Goal: Task Accomplishment & Management: Use online tool/utility

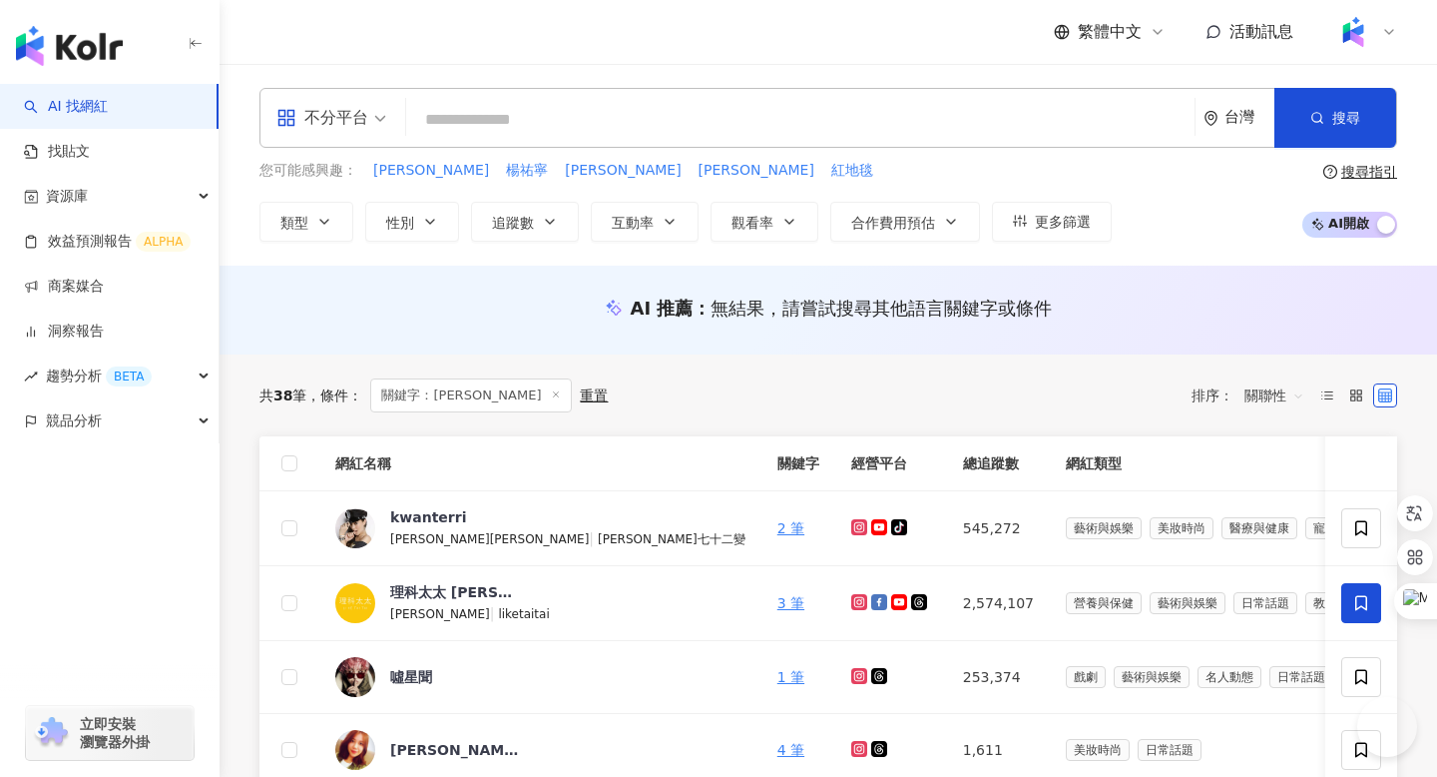
click at [79, 429] on span "競品分析" at bounding box center [74, 420] width 56 height 45
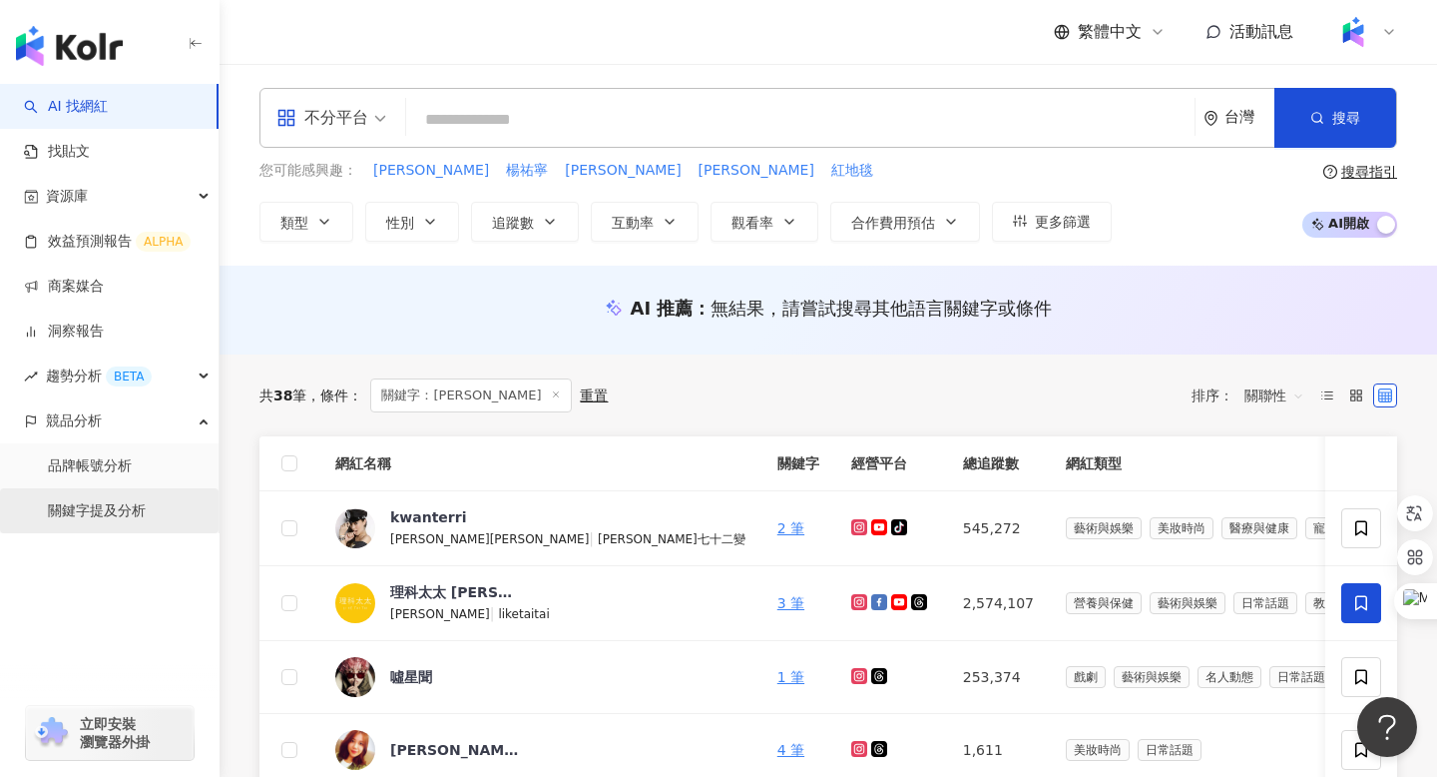
click at [98, 517] on link "關鍵字提及分析" at bounding box center [97, 511] width 98 height 20
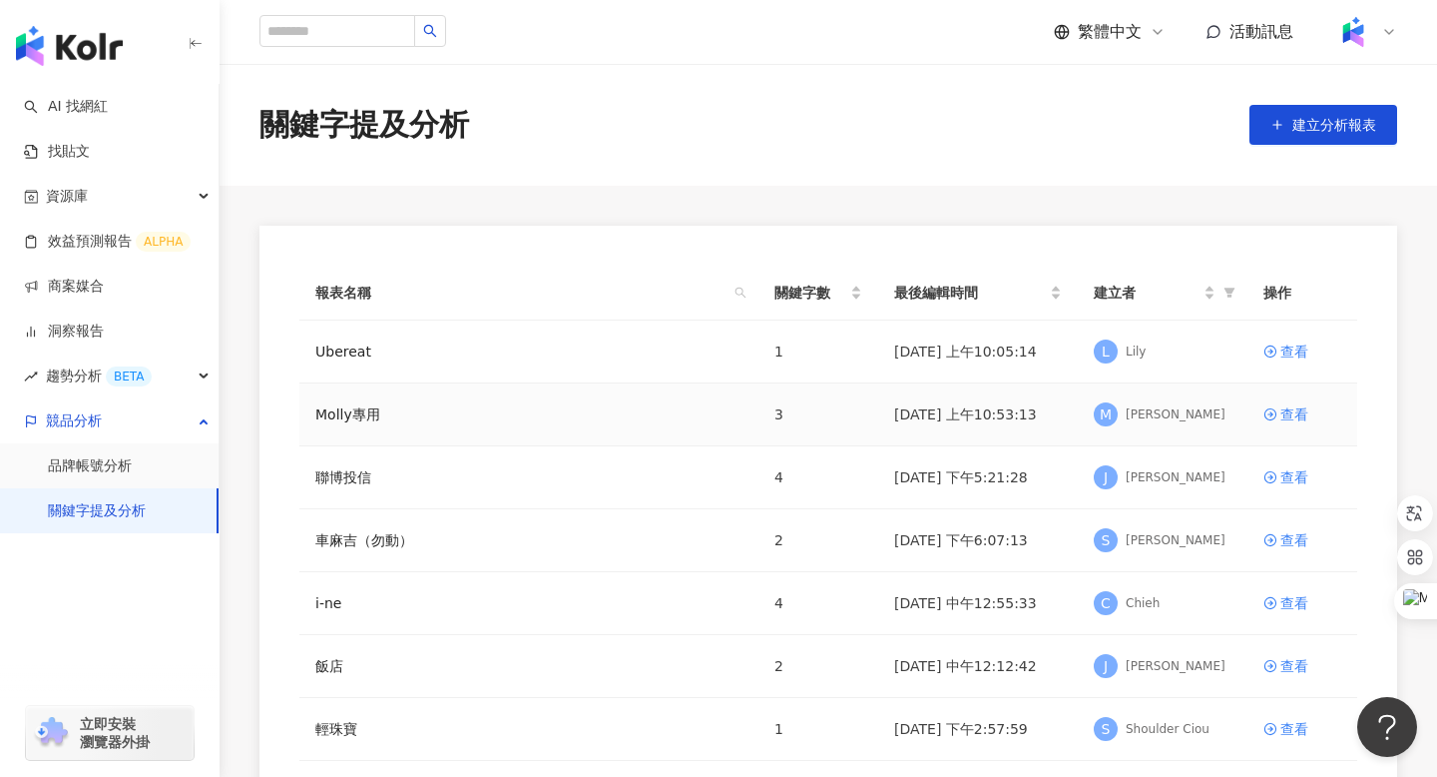
click at [1288, 399] on td "查看" at bounding box center [1303, 414] width 110 height 63
click at [1288, 405] on div "查看" at bounding box center [1295, 414] width 28 height 22
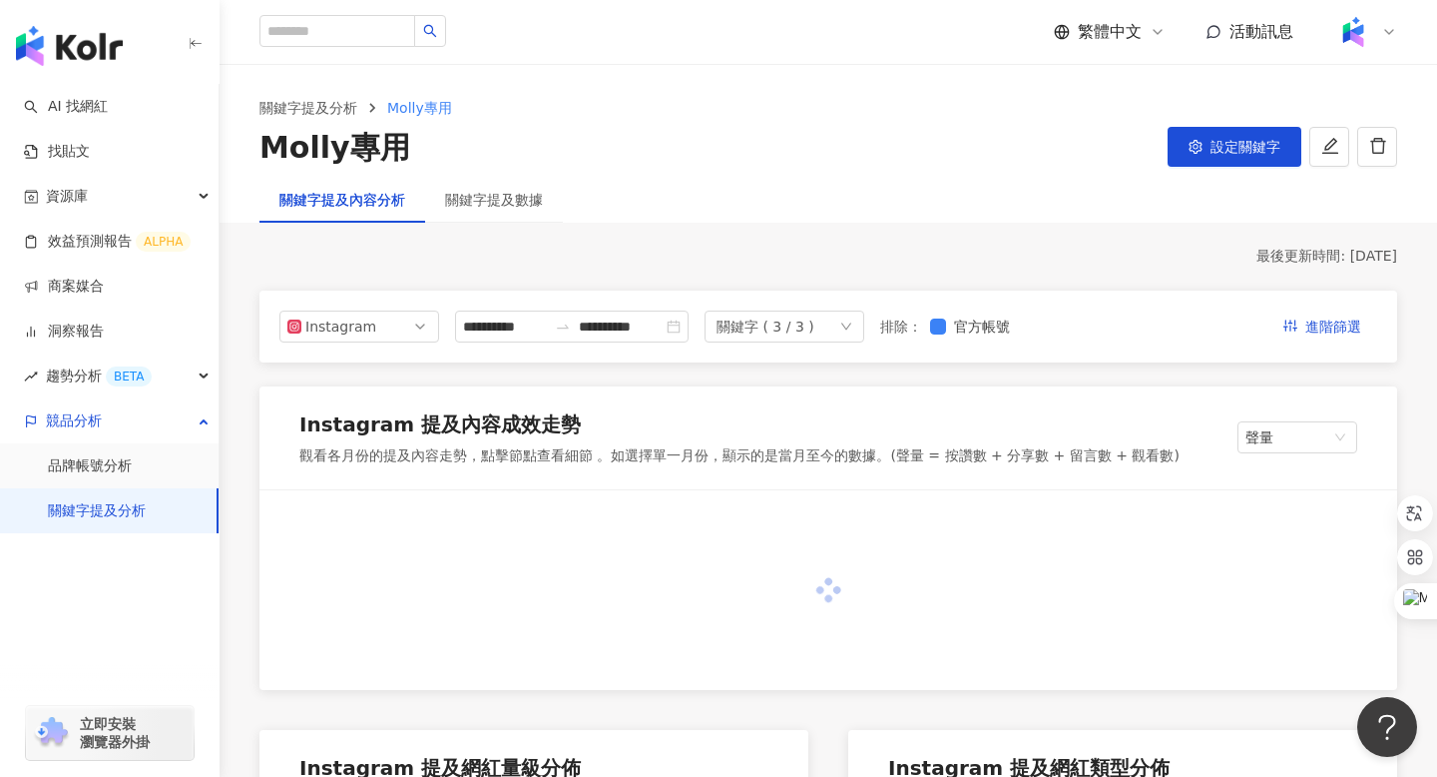
click at [852, 329] on icon "down" at bounding box center [846, 326] width 12 height 12
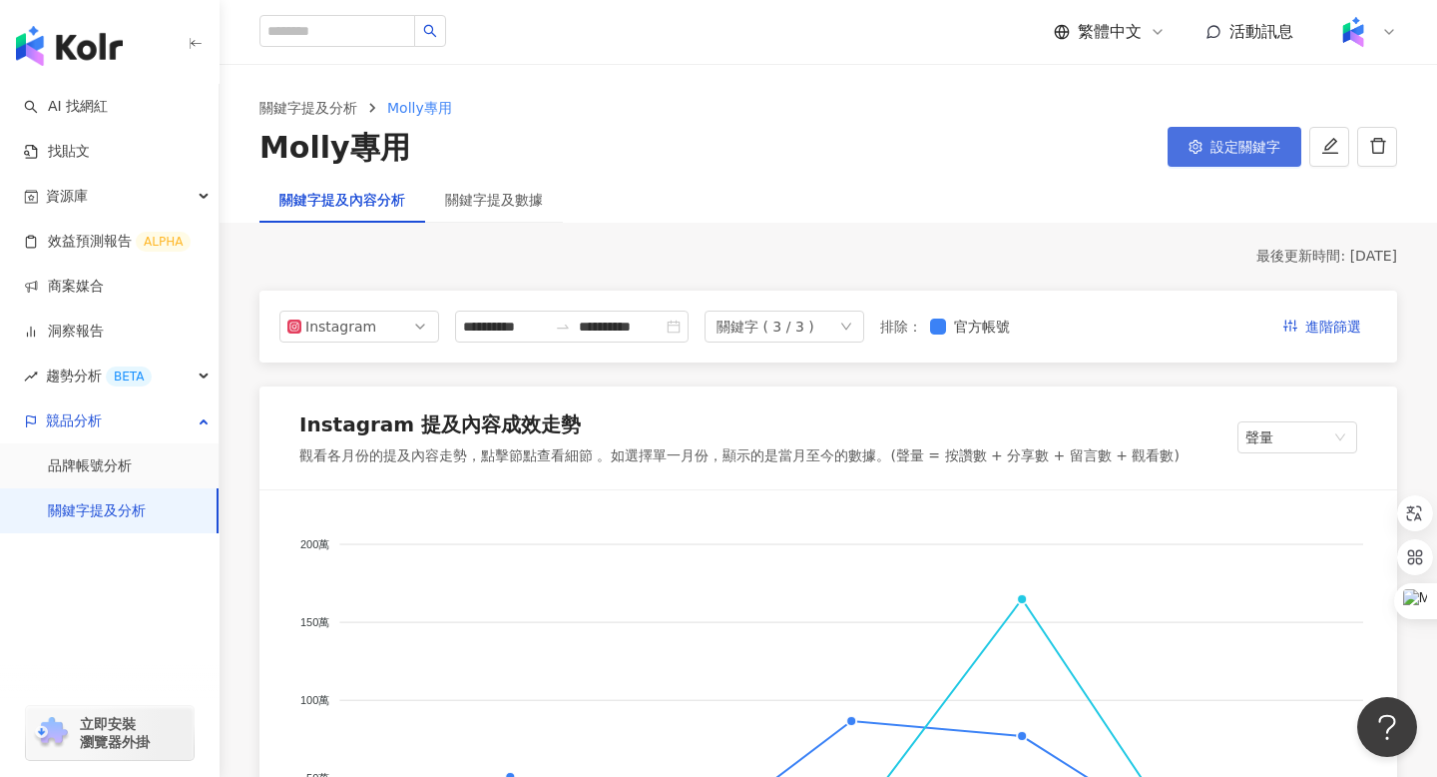
click at [1215, 162] on button "設定關鍵字" at bounding box center [1235, 147] width 134 height 40
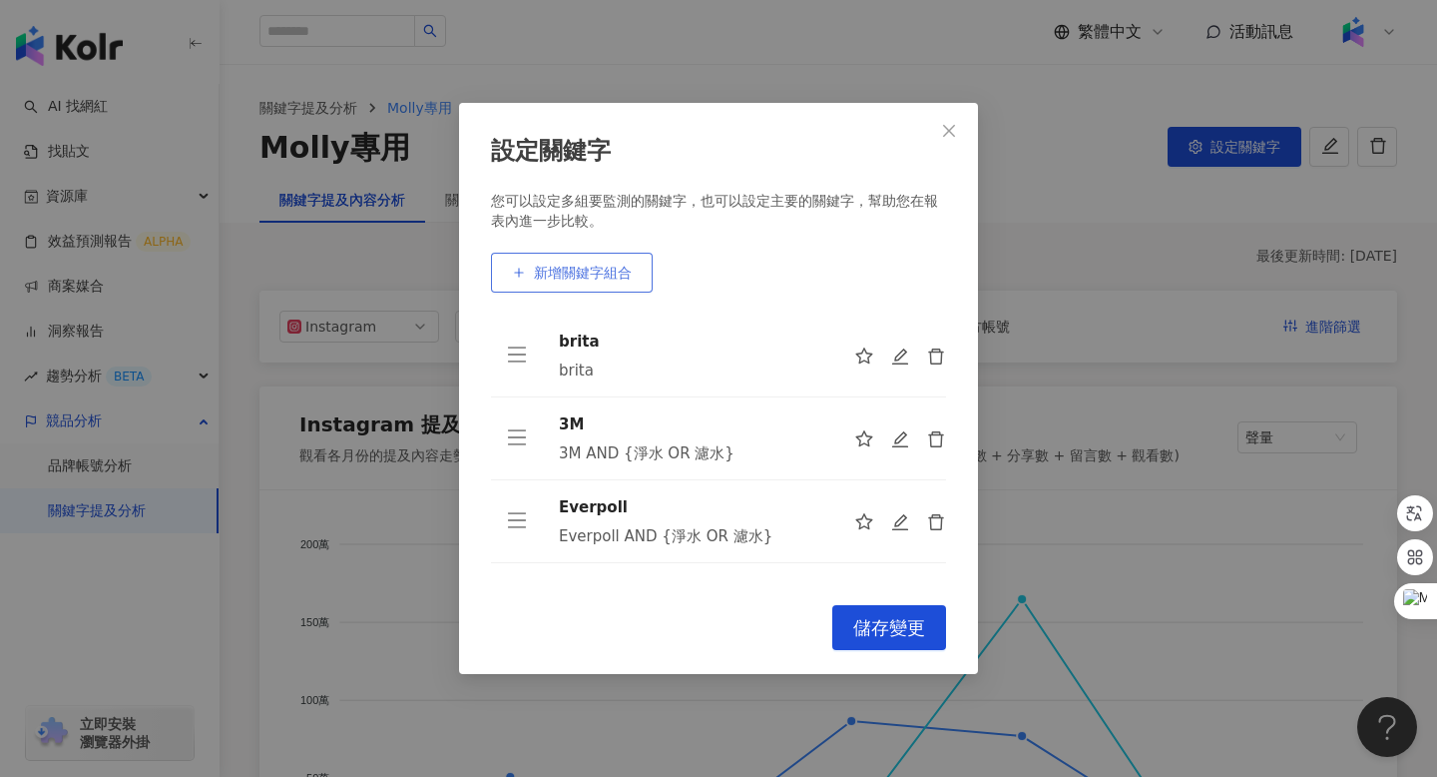
click at [569, 271] on span "新增關鍵字組合" at bounding box center [583, 272] width 98 height 16
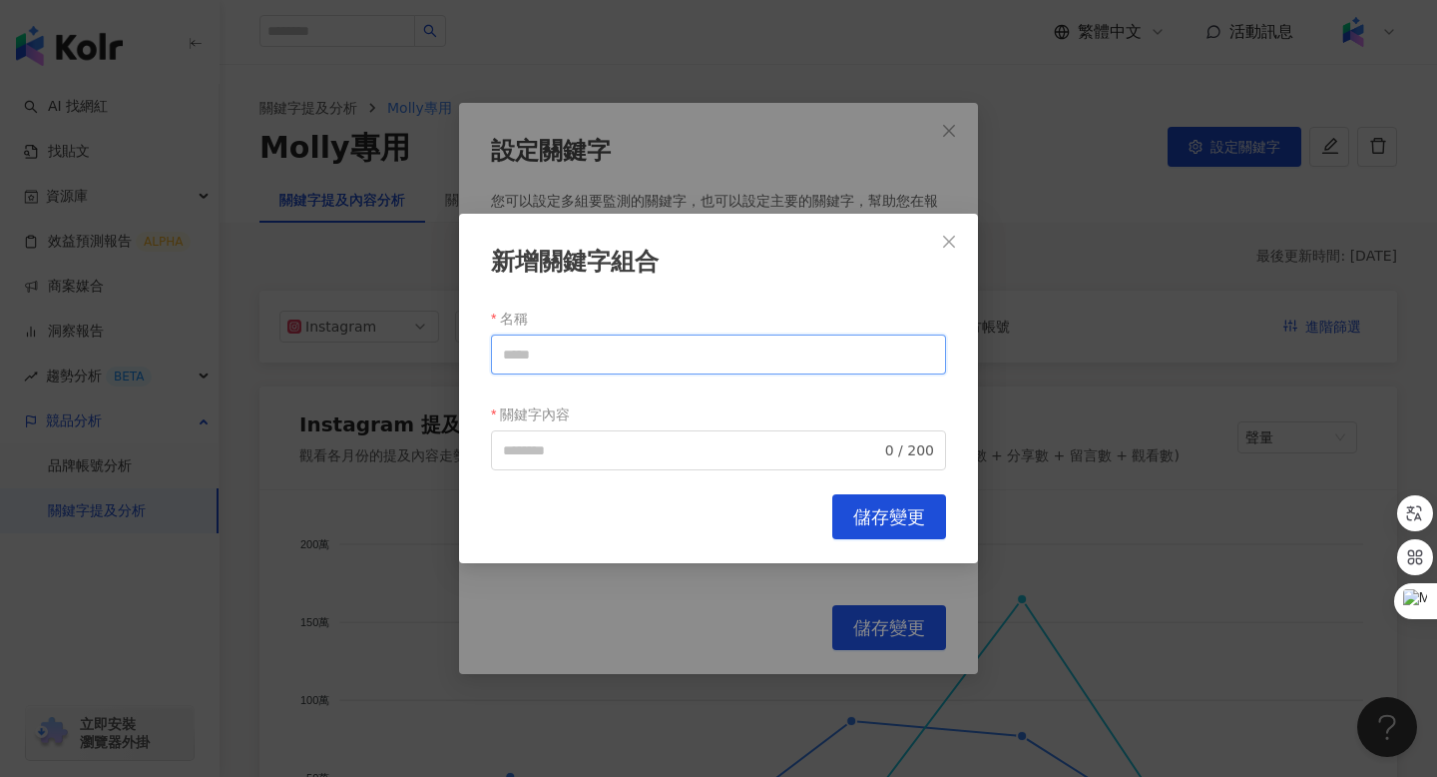
click at [609, 340] on input "名稱" at bounding box center [718, 354] width 455 height 40
type input "***"
click at [546, 455] on input "關鍵字內容" at bounding box center [692, 450] width 378 height 22
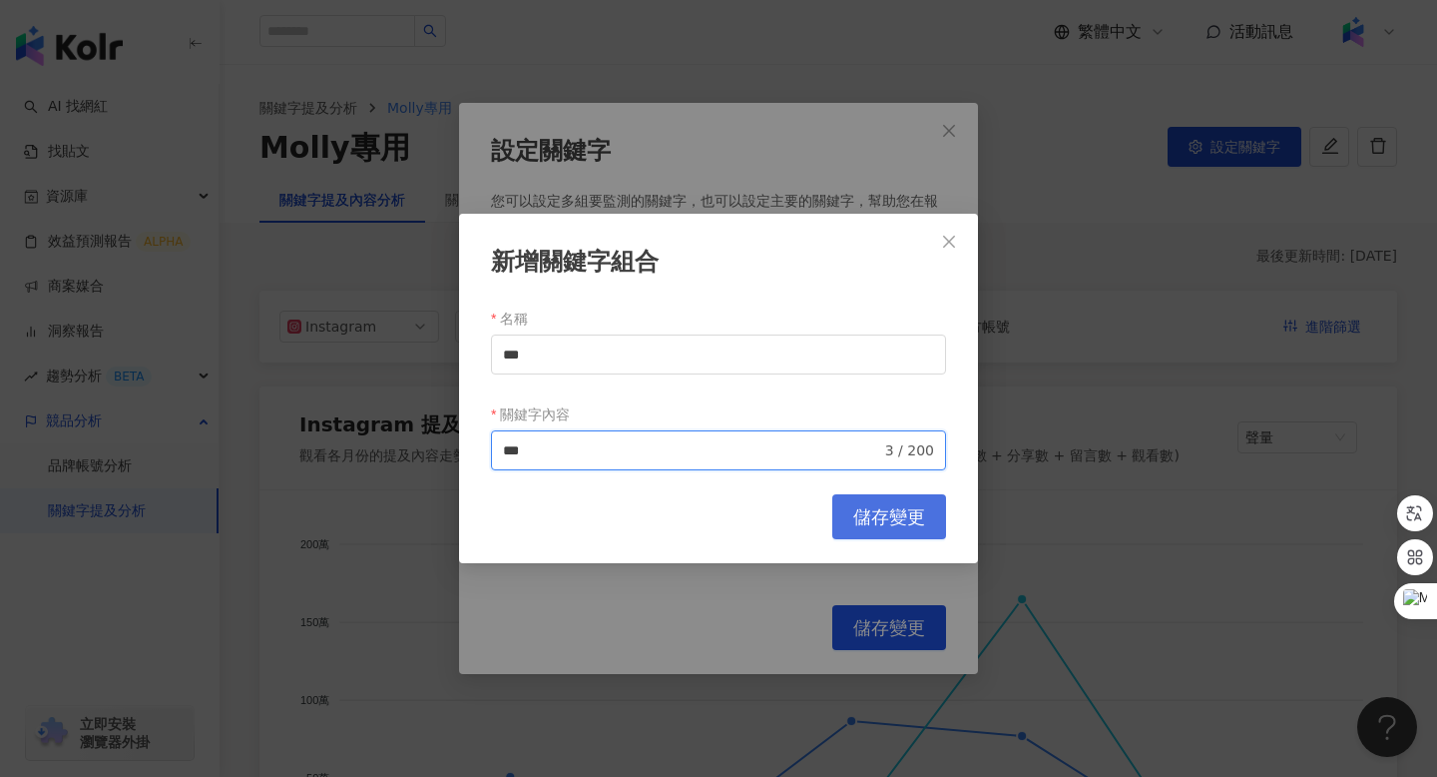
type input "***"
click at [870, 510] on span "儲存變更" at bounding box center [889, 517] width 72 height 22
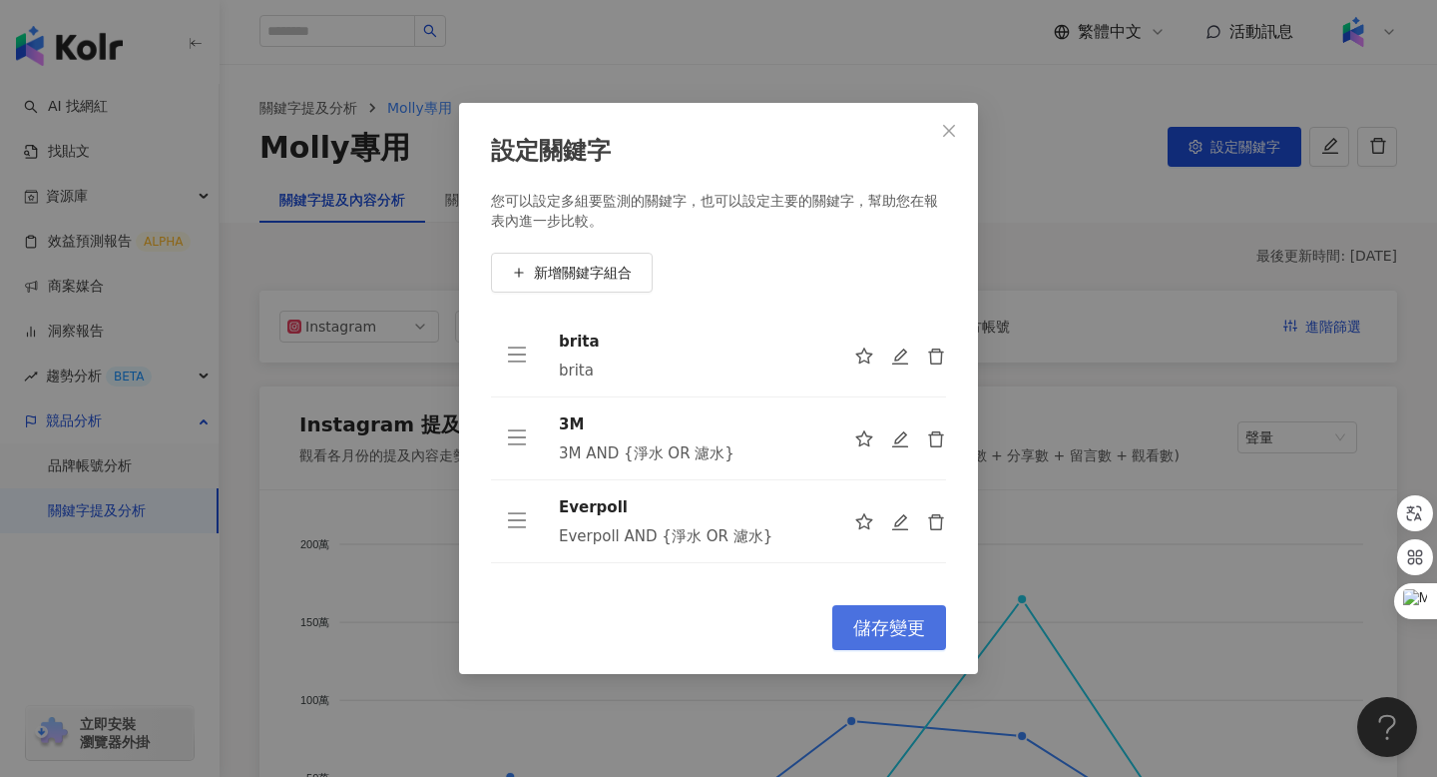
click at [888, 629] on span "儲存變更" at bounding box center [889, 628] width 72 height 22
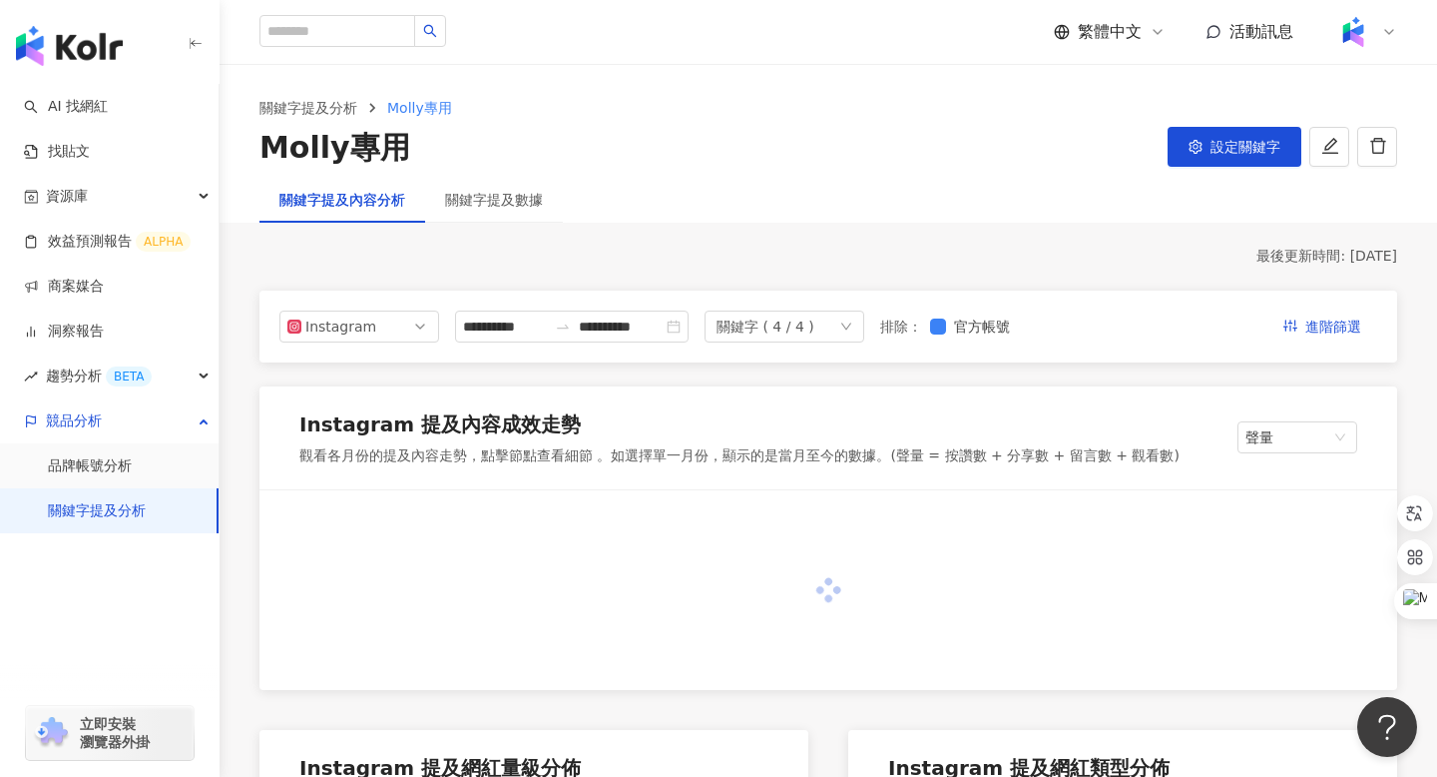
click at [852, 324] on icon "down" at bounding box center [846, 326] width 12 height 12
click at [771, 372] on div "brita" at bounding box center [788, 370] width 120 height 22
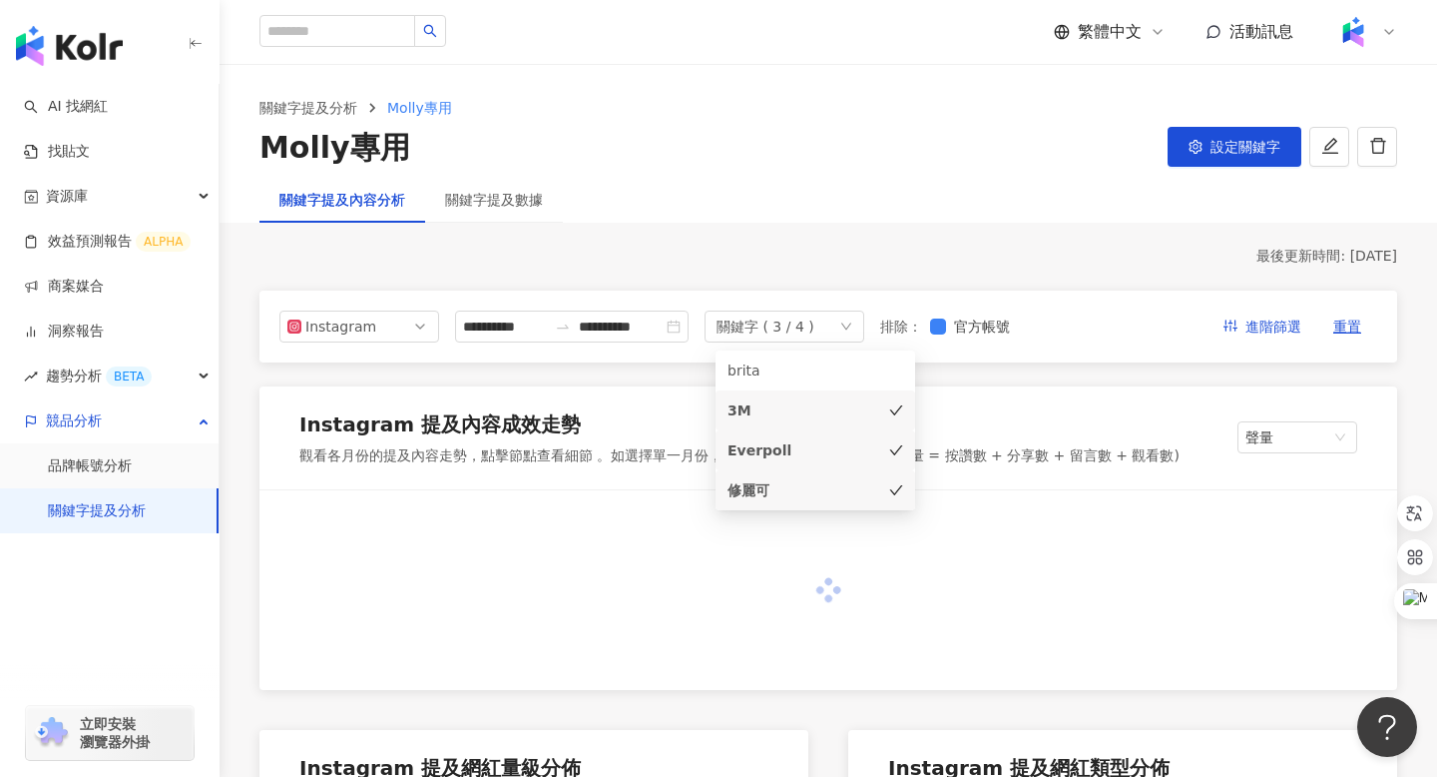
click at [770, 415] on div "3M" at bounding box center [788, 410] width 120 height 22
click at [780, 449] on div "Everpoll" at bounding box center [788, 450] width 120 height 22
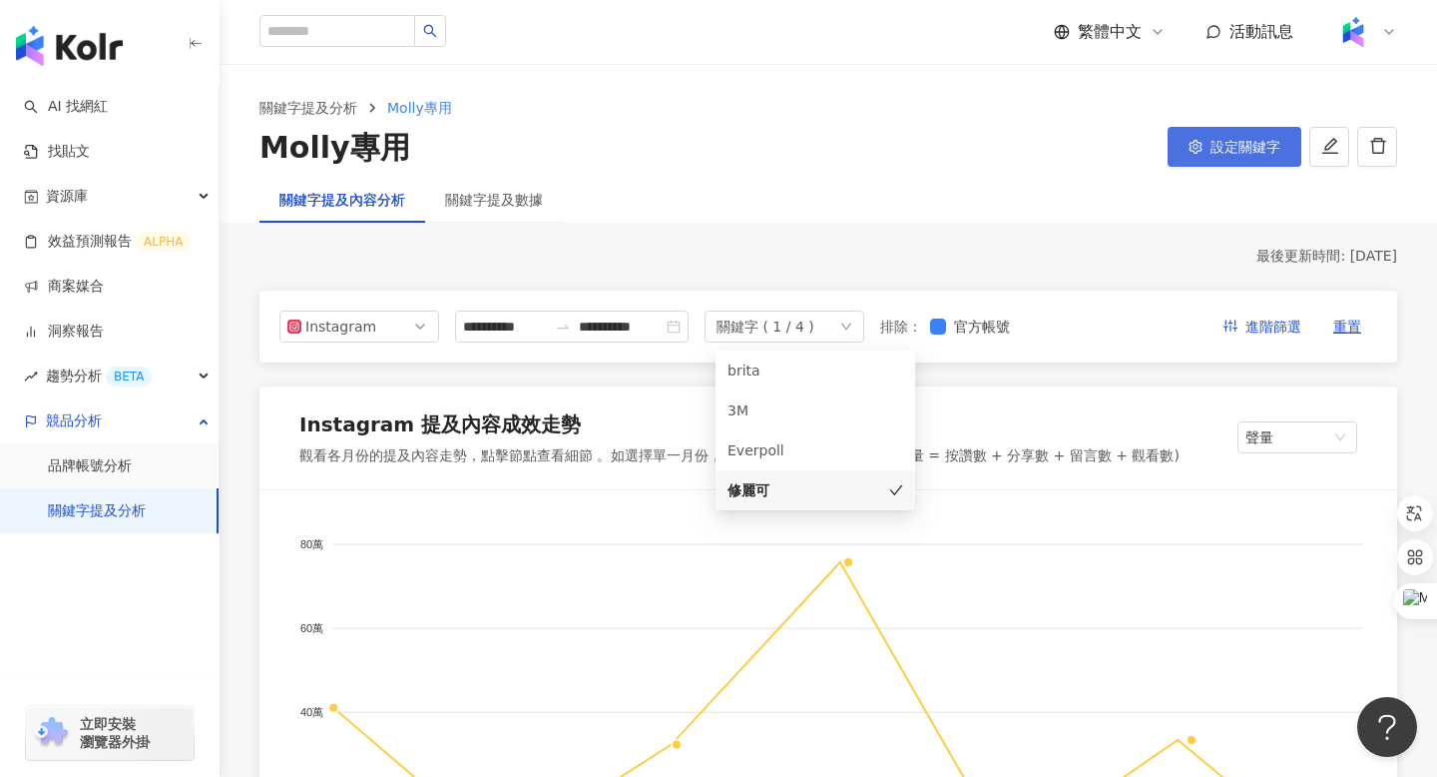
click at [1243, 143] on span "設定關鍵字" at bounding box center [1246, 147] width 70 height 16
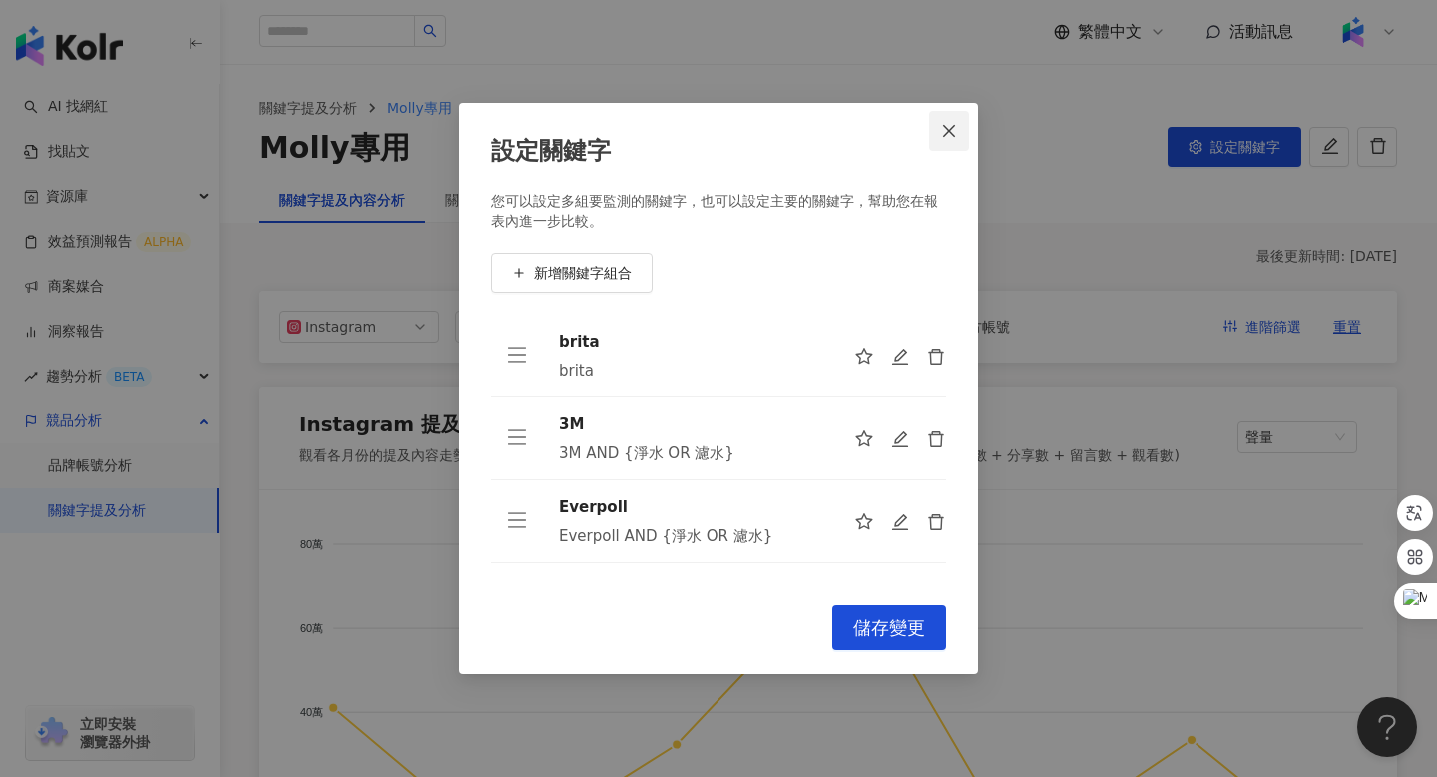
click at [951, 129] on icon "close" at bounding box center [949, 131] width 16 height 16
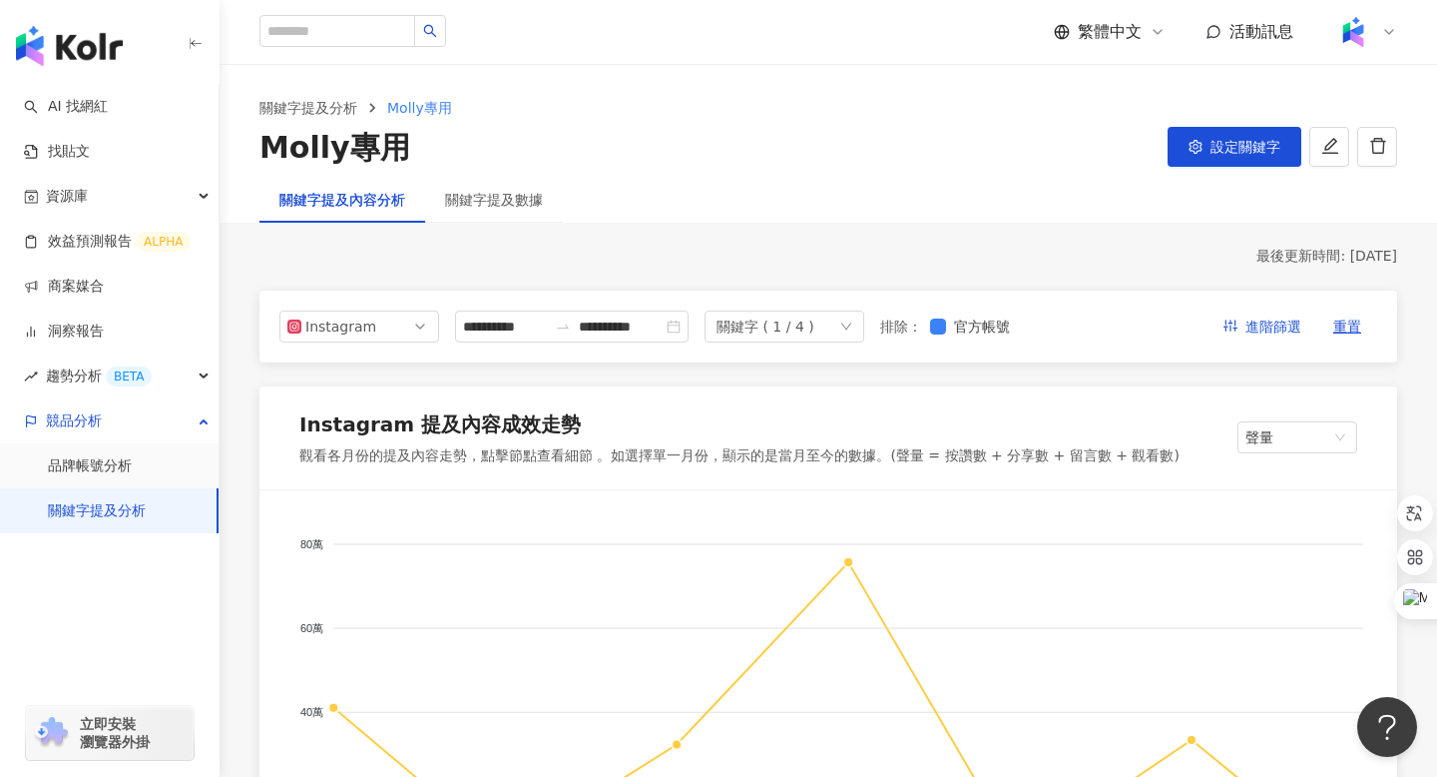
click at [792, 329] on div "關鍵字 ( 1 / 4 )" at bounding box center [766, 326] width 98 height 30
click at [624, 325] on input "**********" at bounding box center [621, 326] width 84 height 22
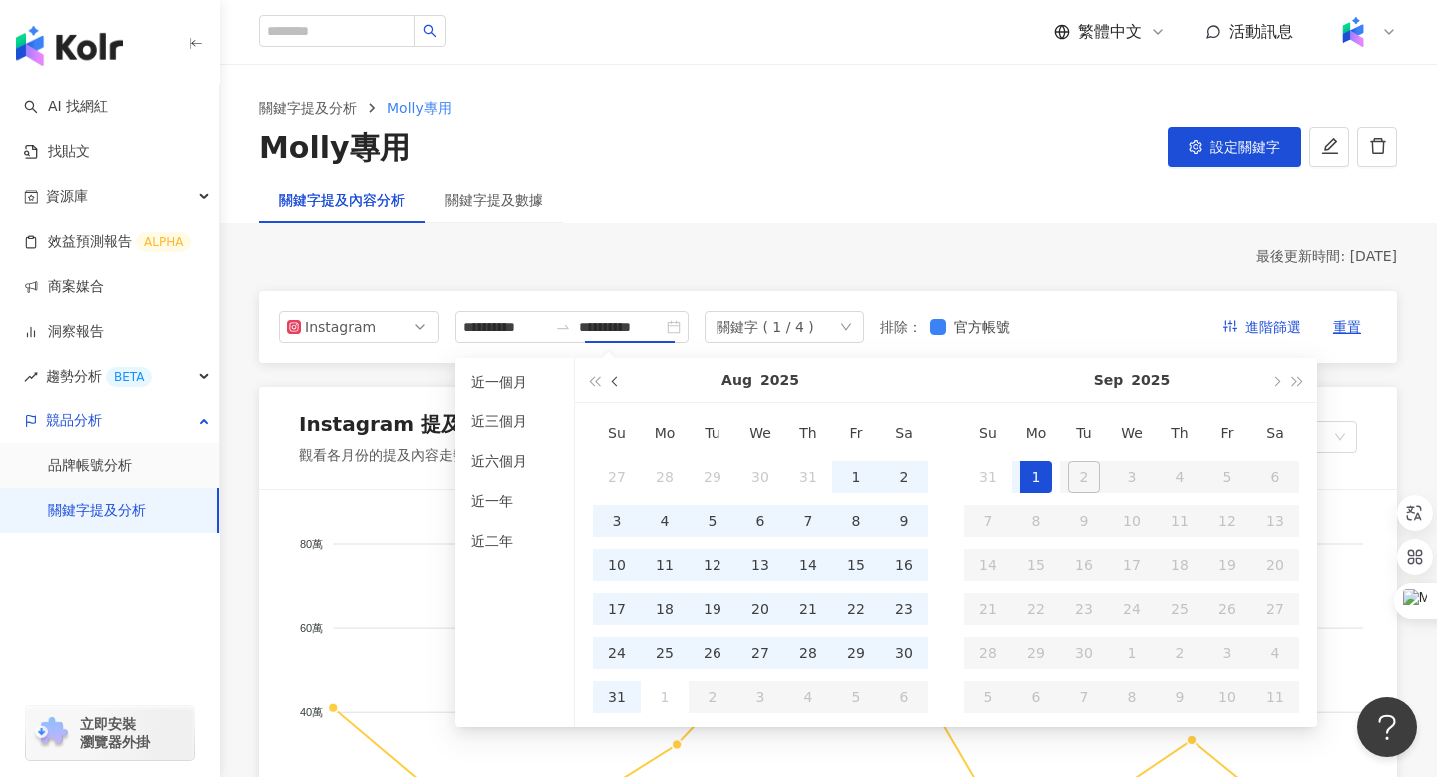
click at [621, 378] on button "button" at bounding box center [616, 379] width 22 height 45
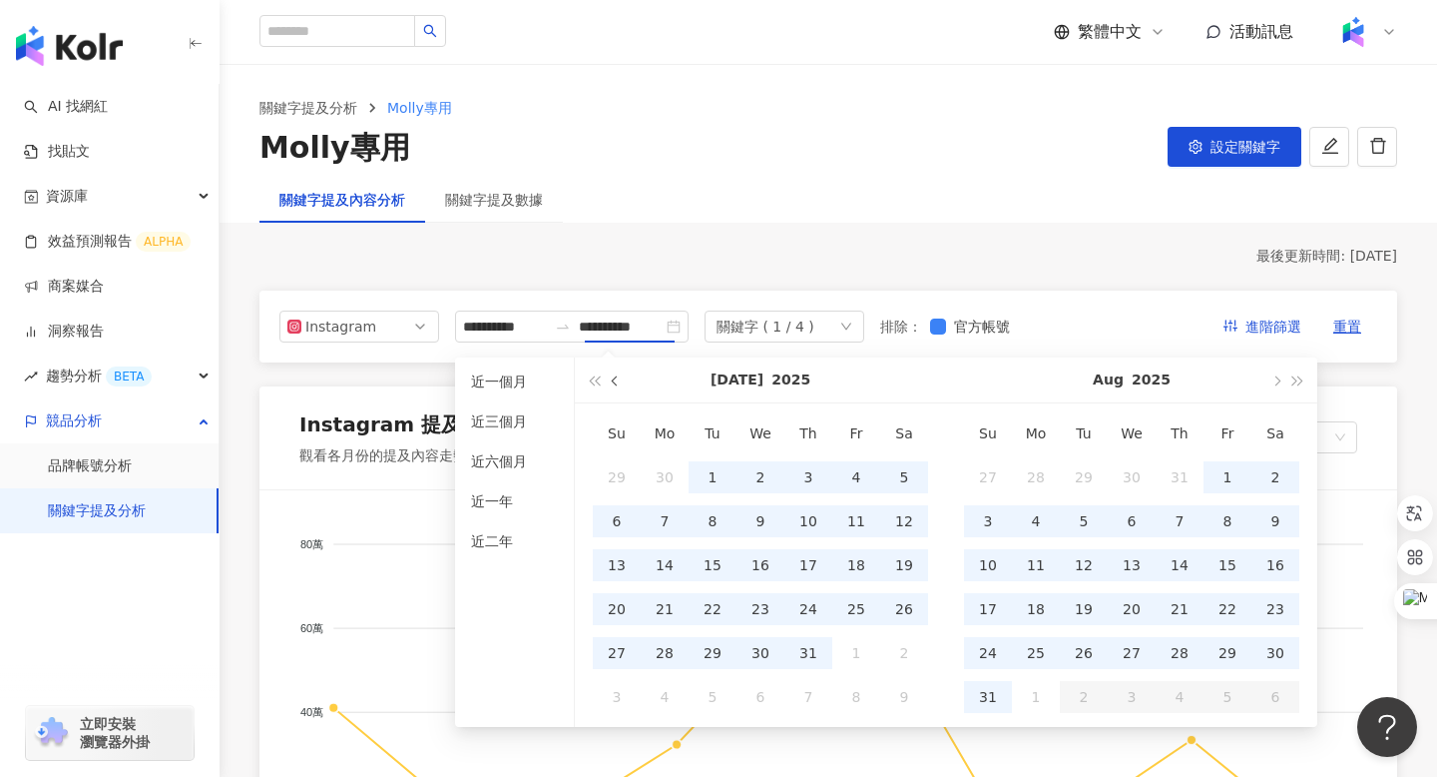
click at [621, 378] on button "button" at bounding box center [616, 379] width 22 height 45
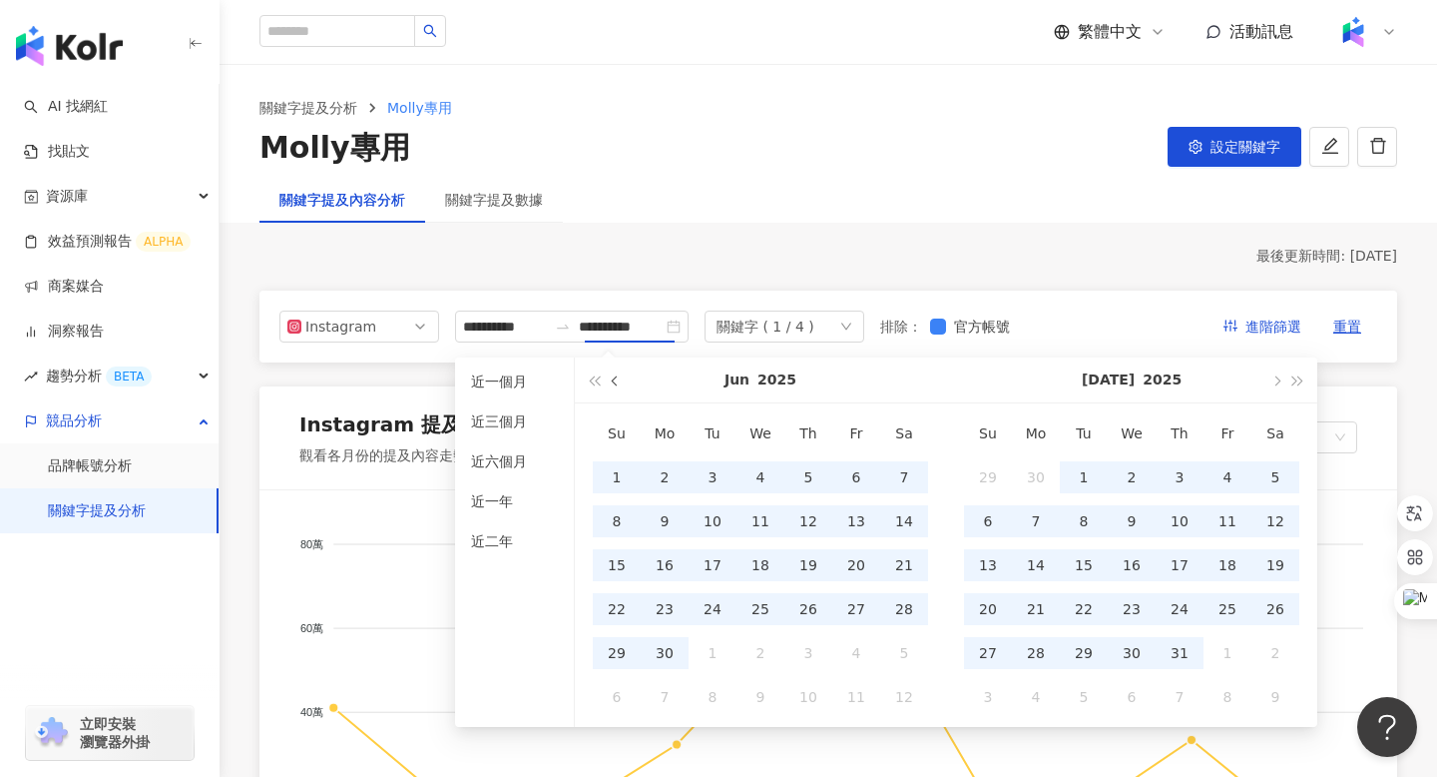
click at [621, 378] on button "button" at bounding box center [616, 379] width 22 height 45
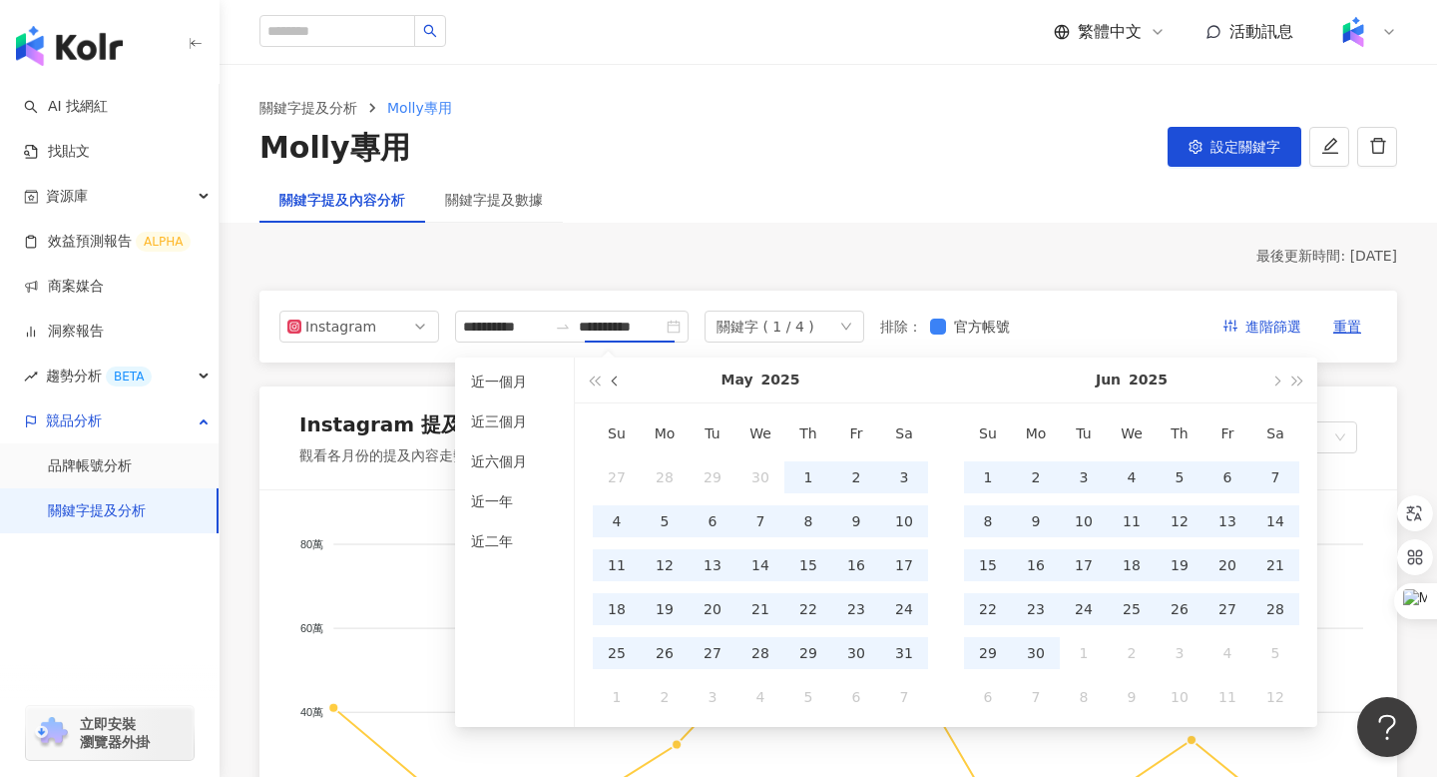
click at [621, 378] on button "button" at bounding box center [616, 379] width 22 height 45
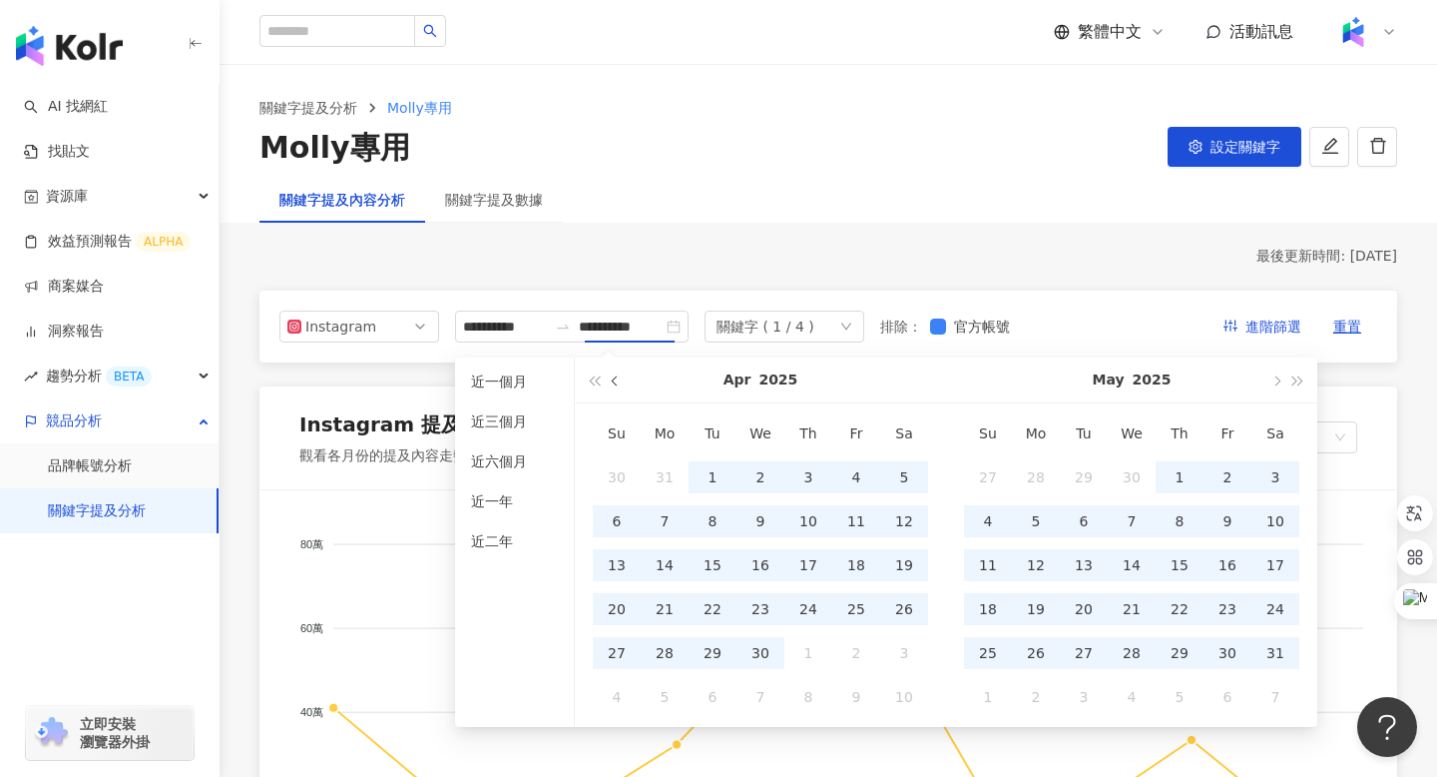
click at [621, 378] on button "button" at bounding box center [616, 379] width 22 height 45
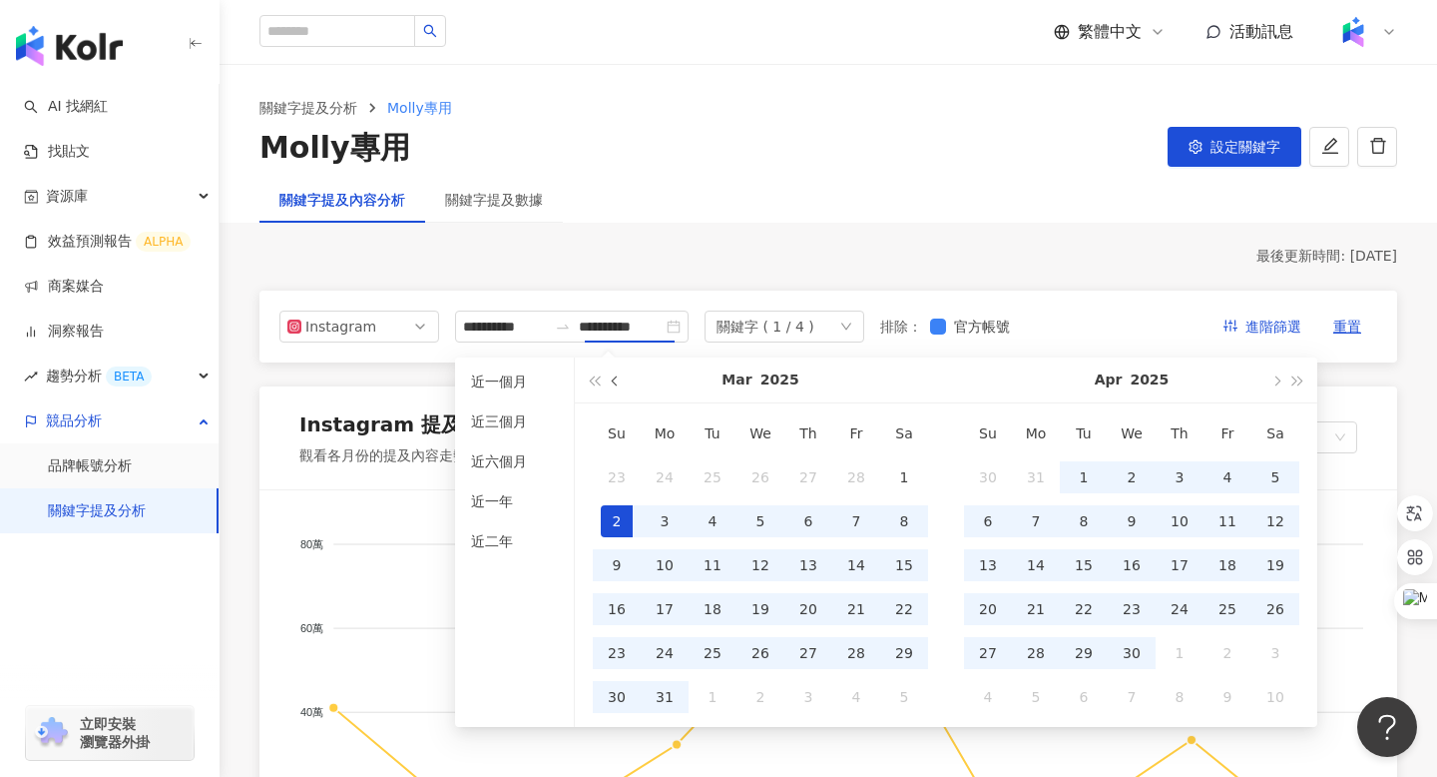
click at [621, 378] on button "button" at bounding box center [616, 379] width 22 height 45
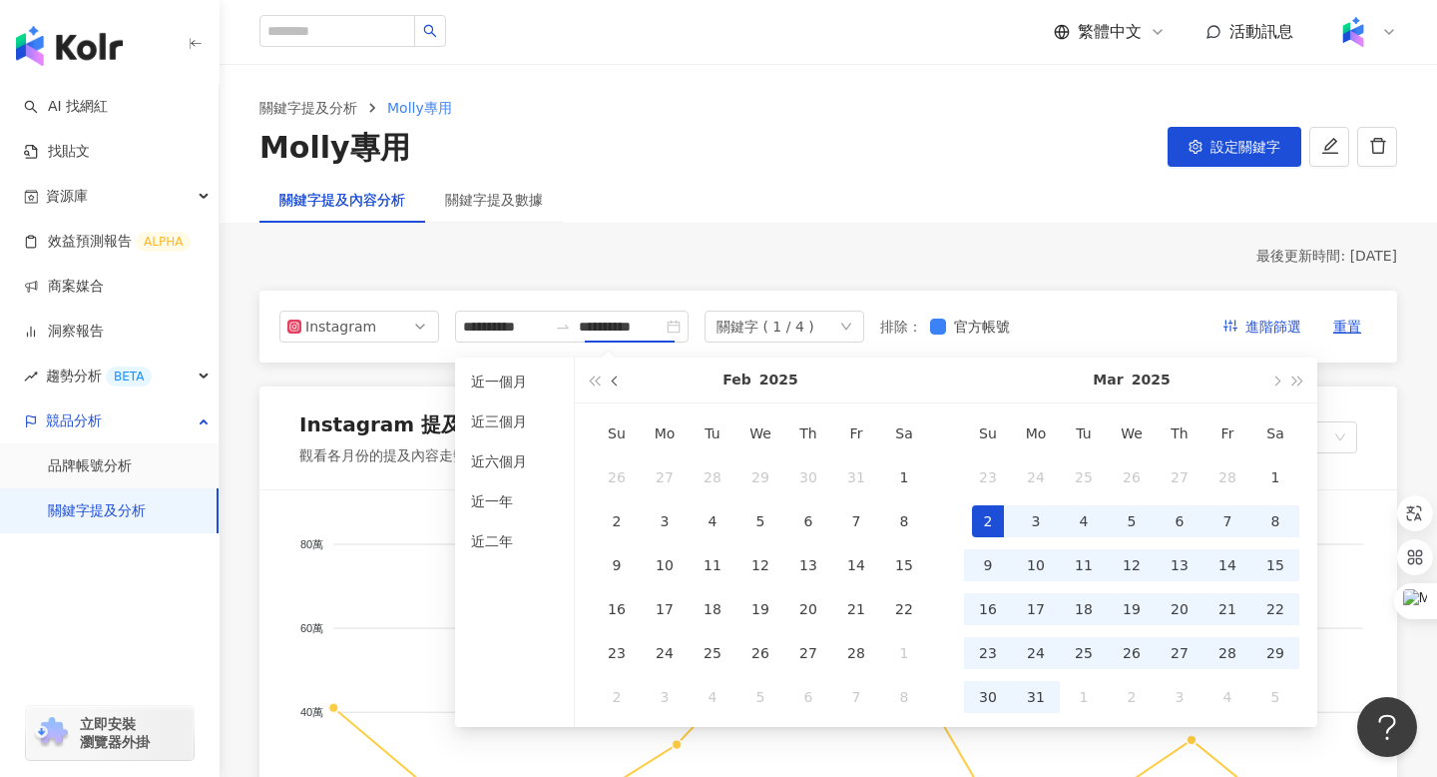
click at [621, 378] on button "button" at bounding box center [616, 379] width 22 height 45
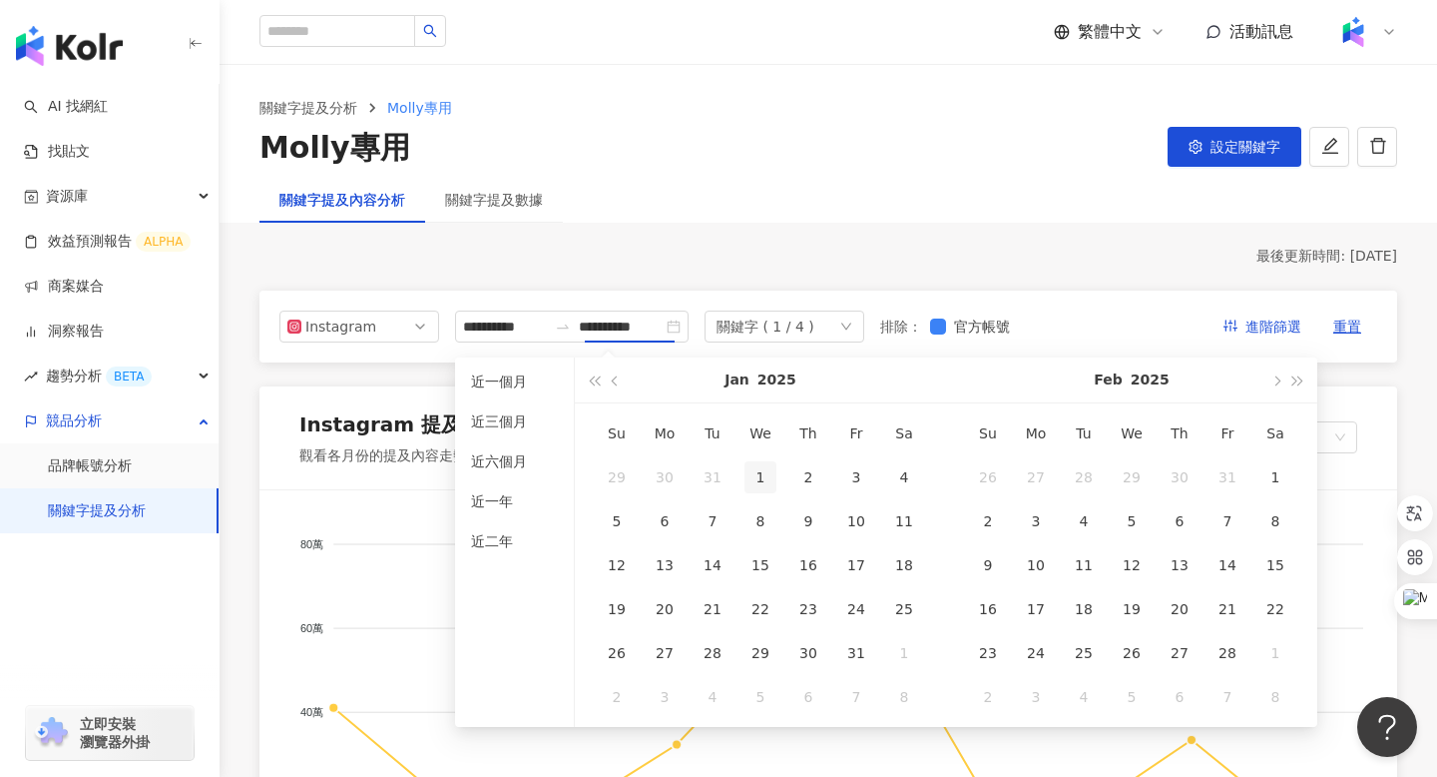
type input "**********"
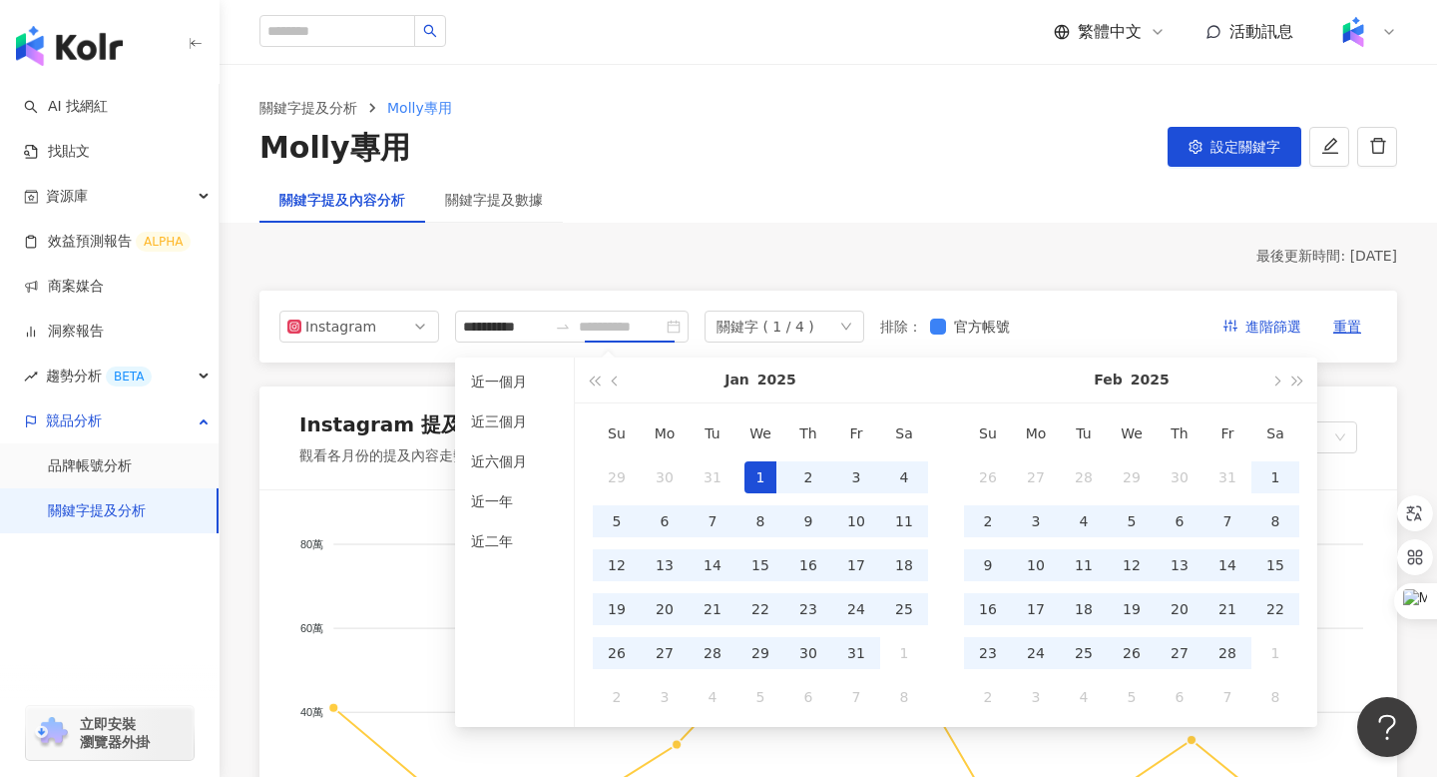
click at [758, 463] on div "1" at bounding box center [761, 477] width 32 height 32
click at [1284, 377] on button "button" at bounding box center [1276, 379] width 22 height 45
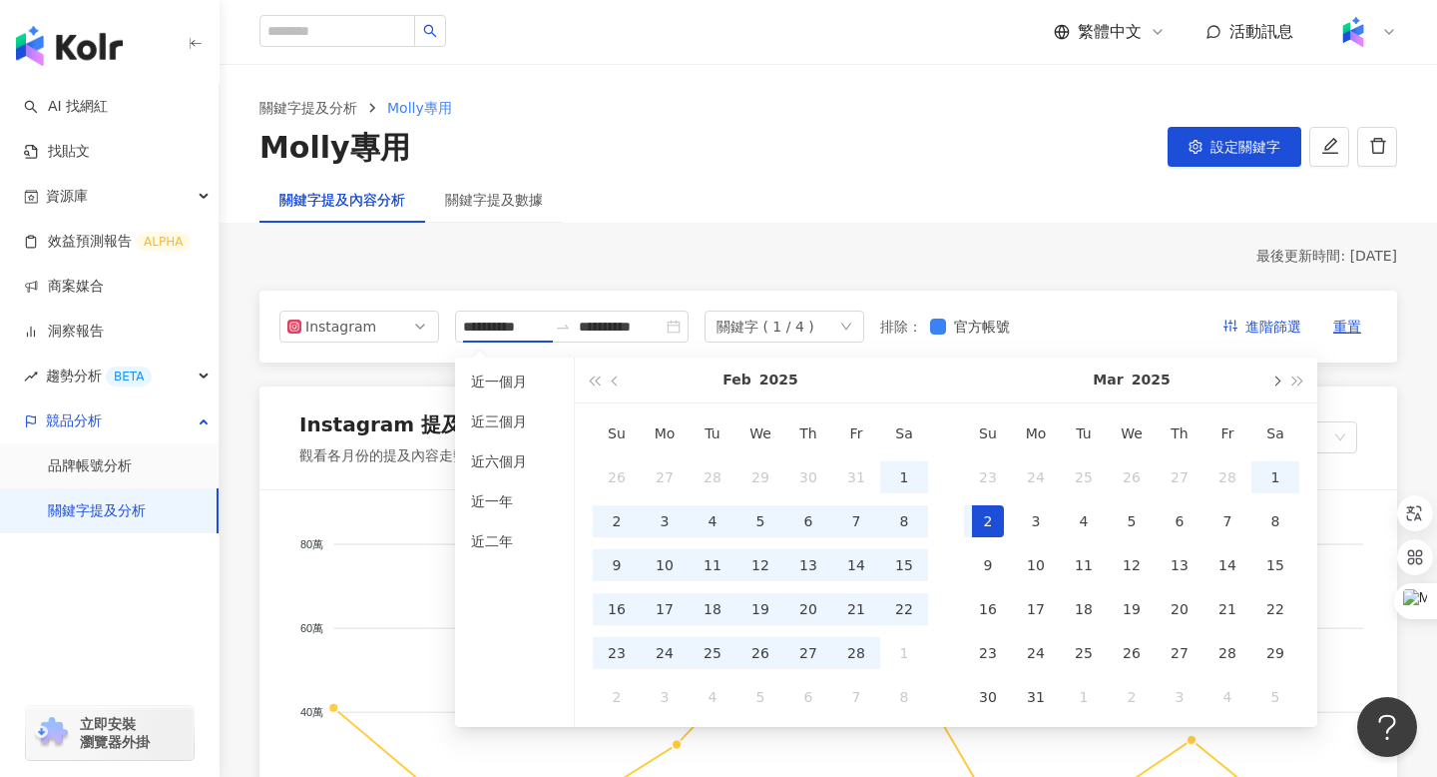
click at [1284, 377] on button "button" at bounding box center [1276, 379] width 22 height 45
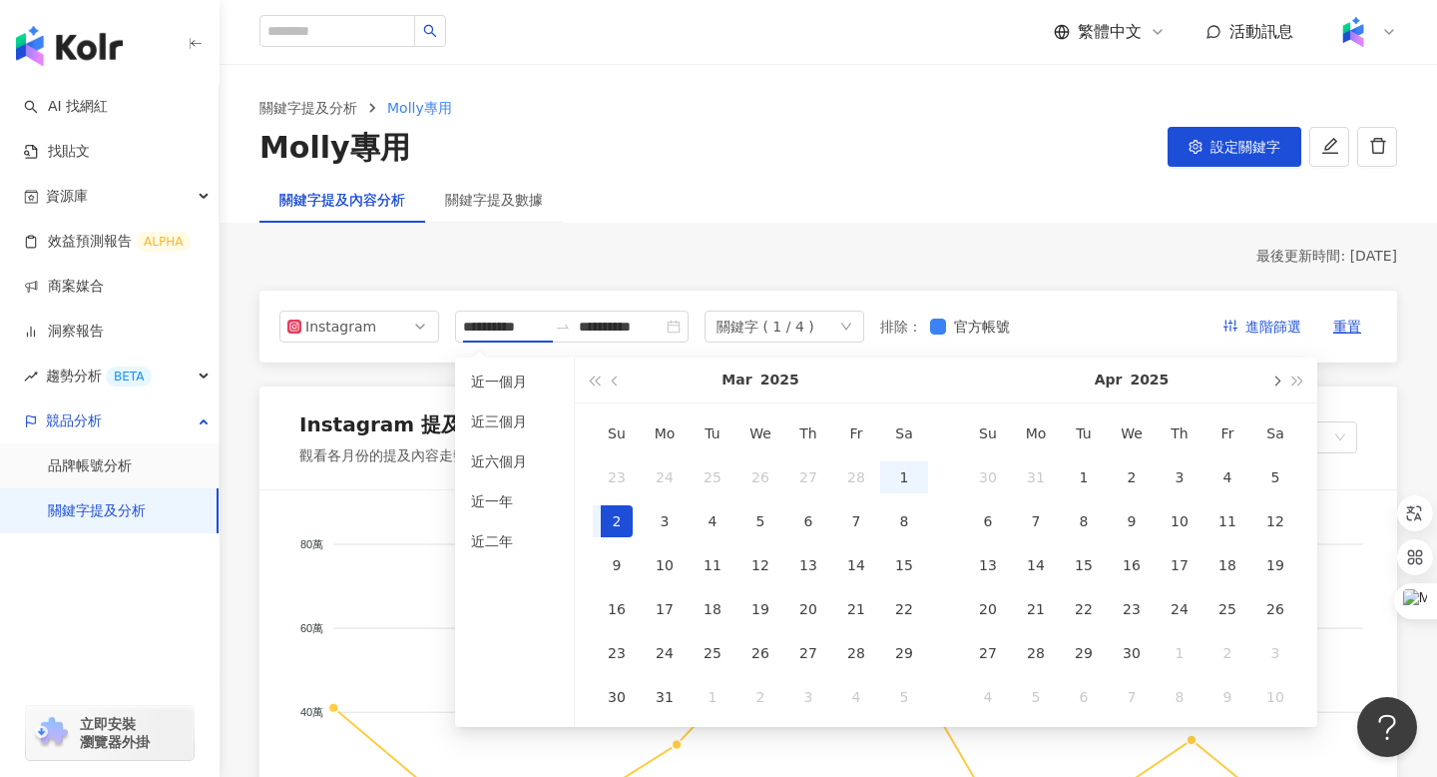
click at [1284, 377] on button "button" at bounding box center [1276, 379] width 22 height 45
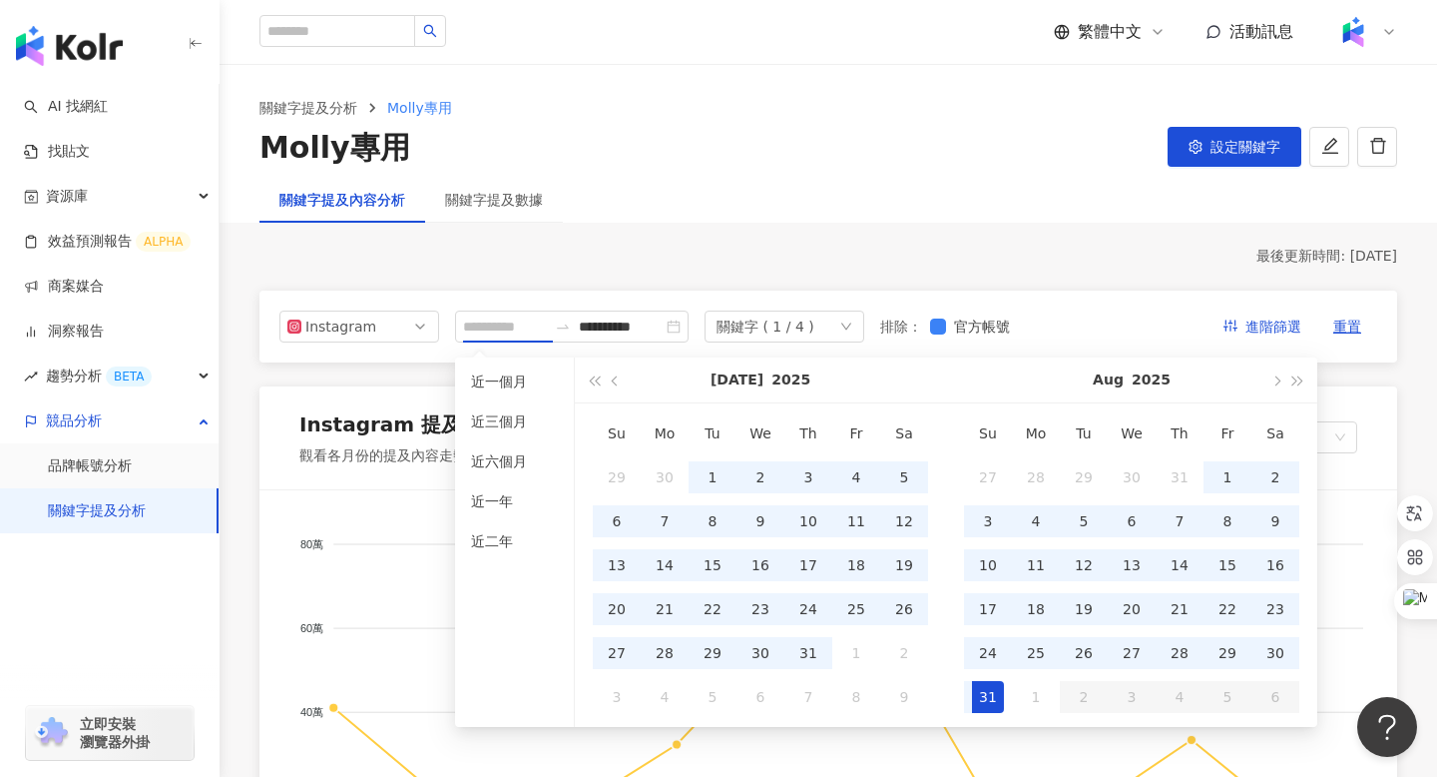
click at [989, 699] on div "31" at bounding box center [988, 697] width 32 height 32
type input "**********"
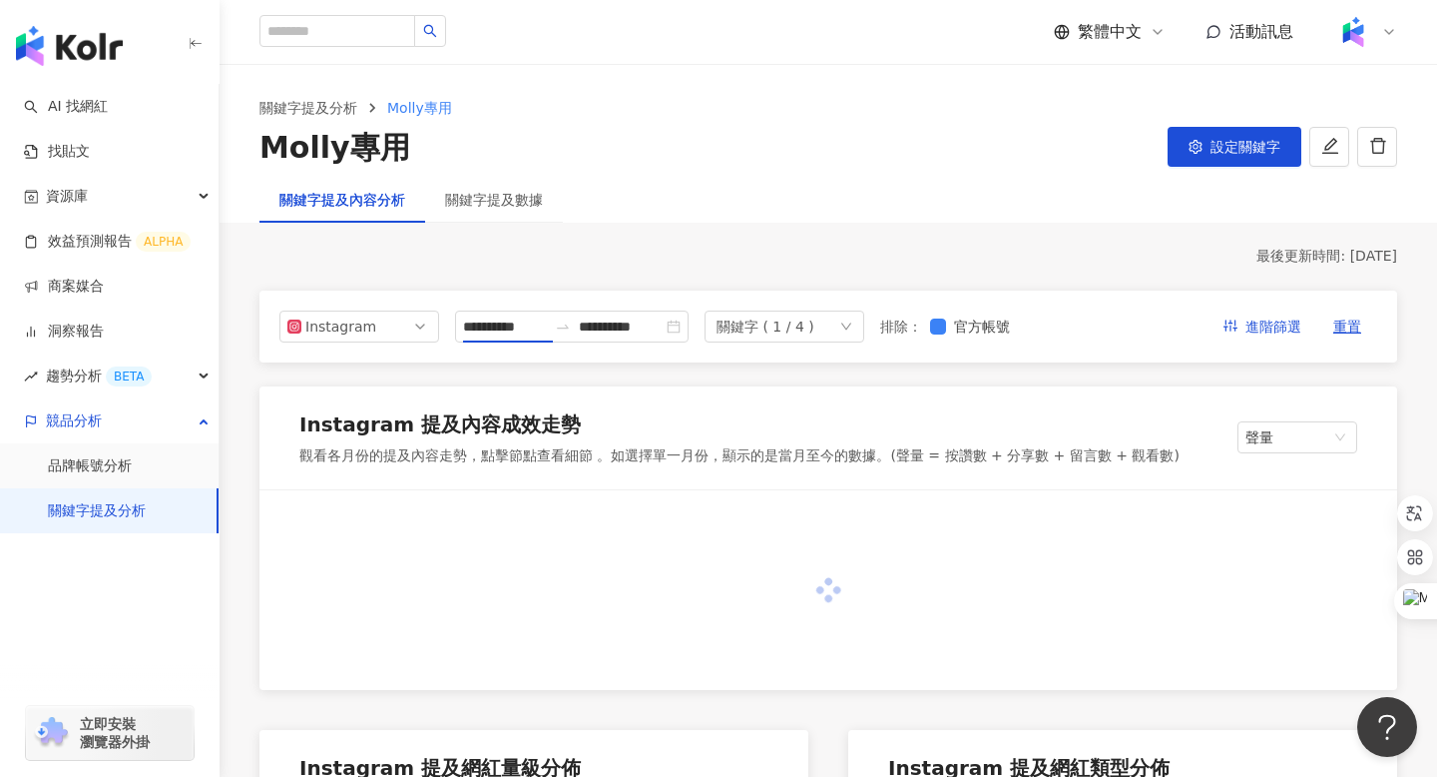
type input "**********"
click at [1215, 149] on span "設定關鍵字" at bounding box center [1246, 147] width 70 height 16
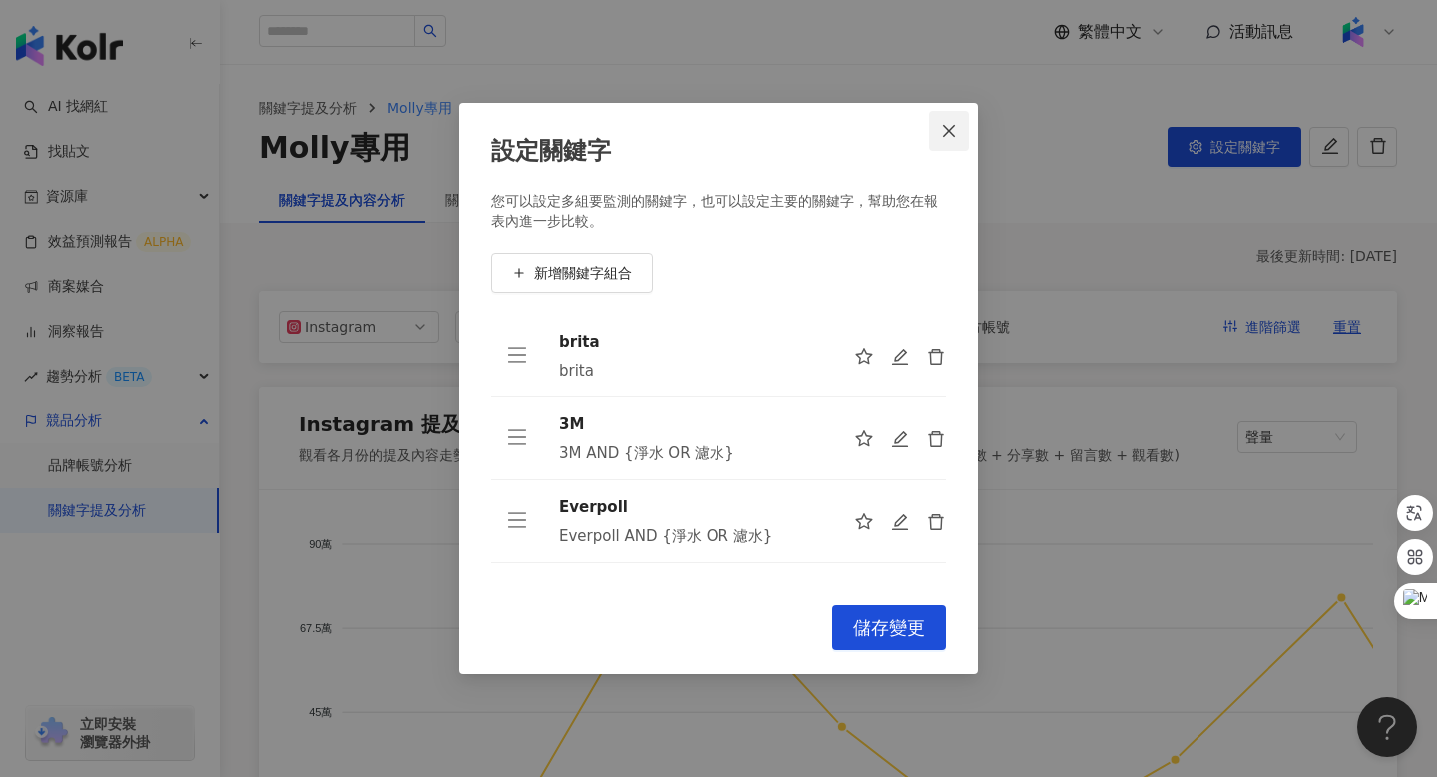
click at [951, 131] on icon "close" at bounding box center [949, 131] width 16 height 16
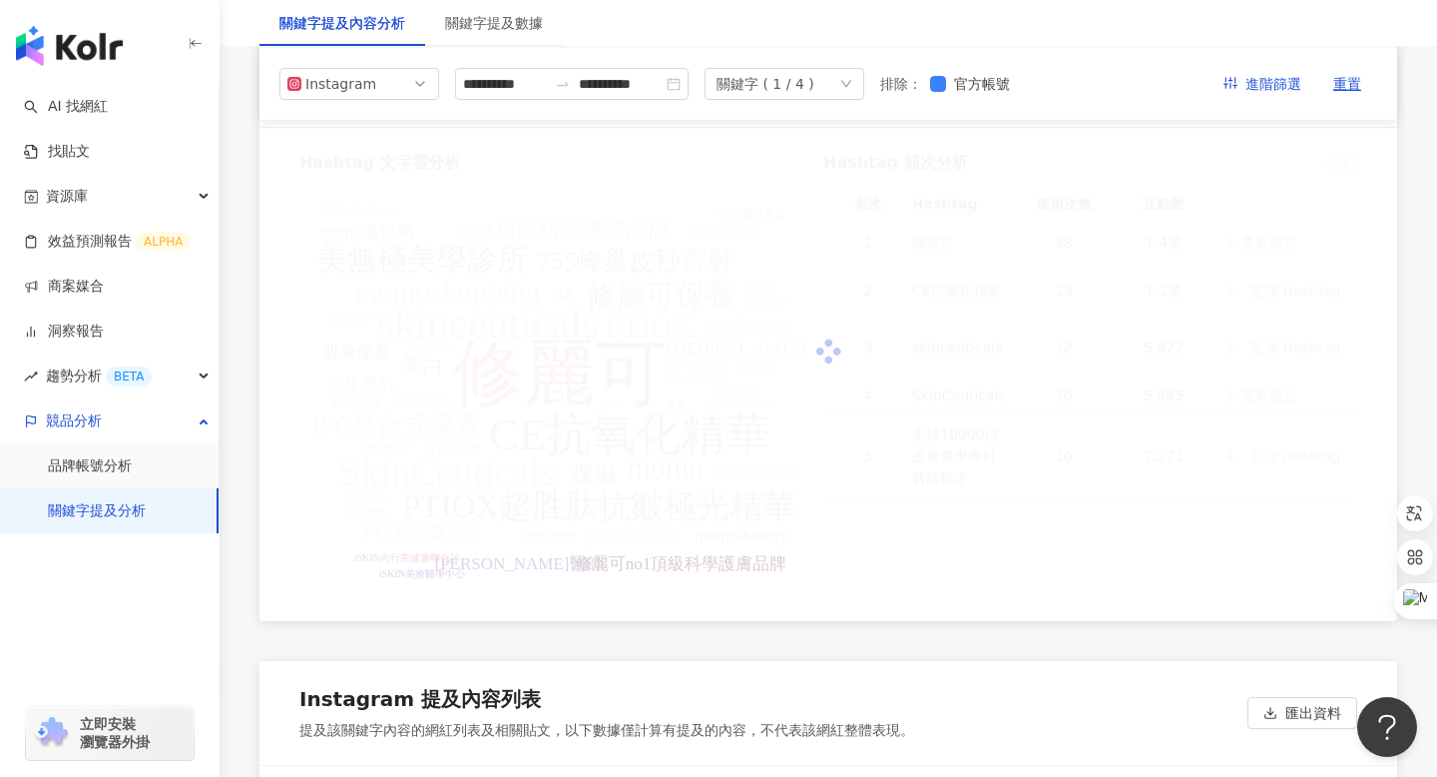
scroll to position [3826, 0]
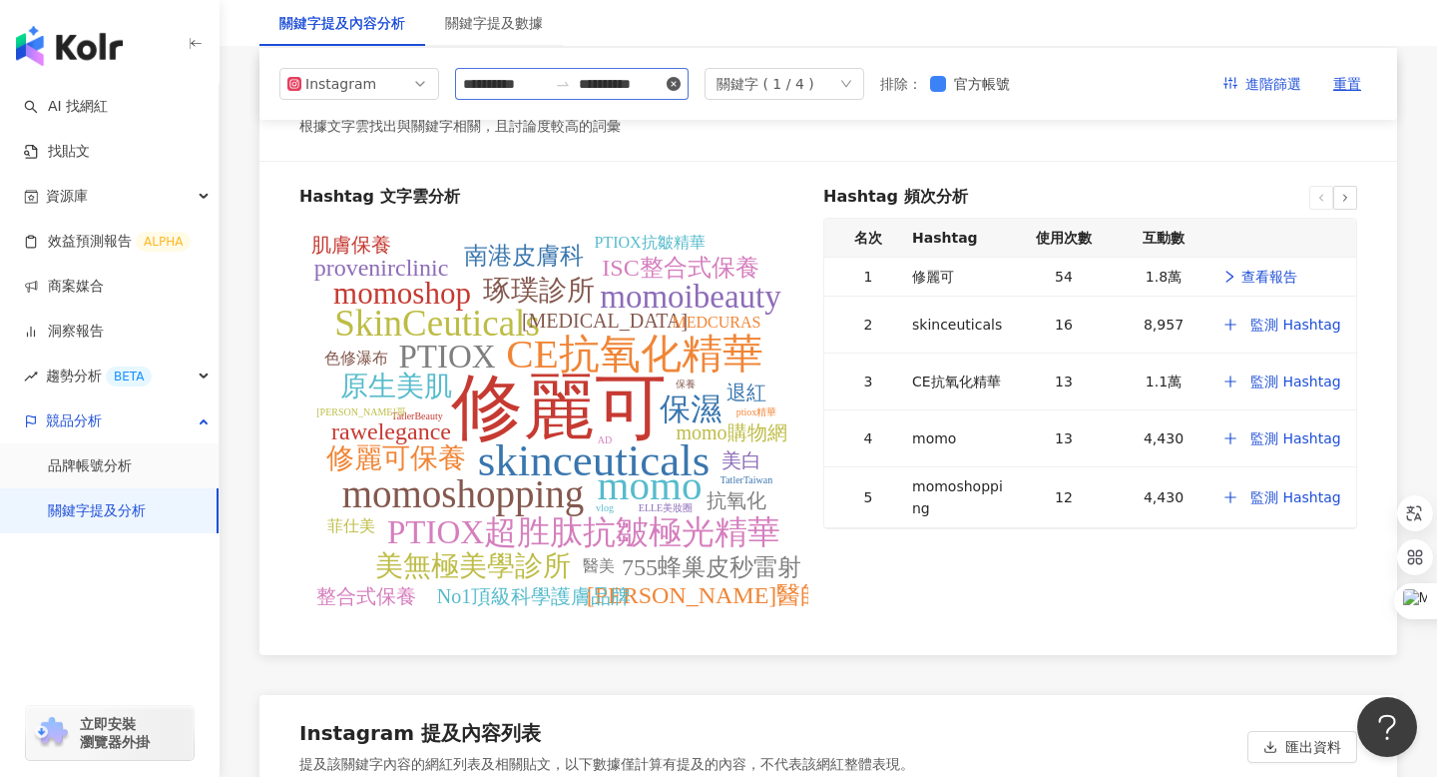
click at [681, 84] on icon "close-circle" at bounding box center [674, 84] width 14 height 14
click at [499, 93] on input at bounding box center [505, 84] width 84 height 22
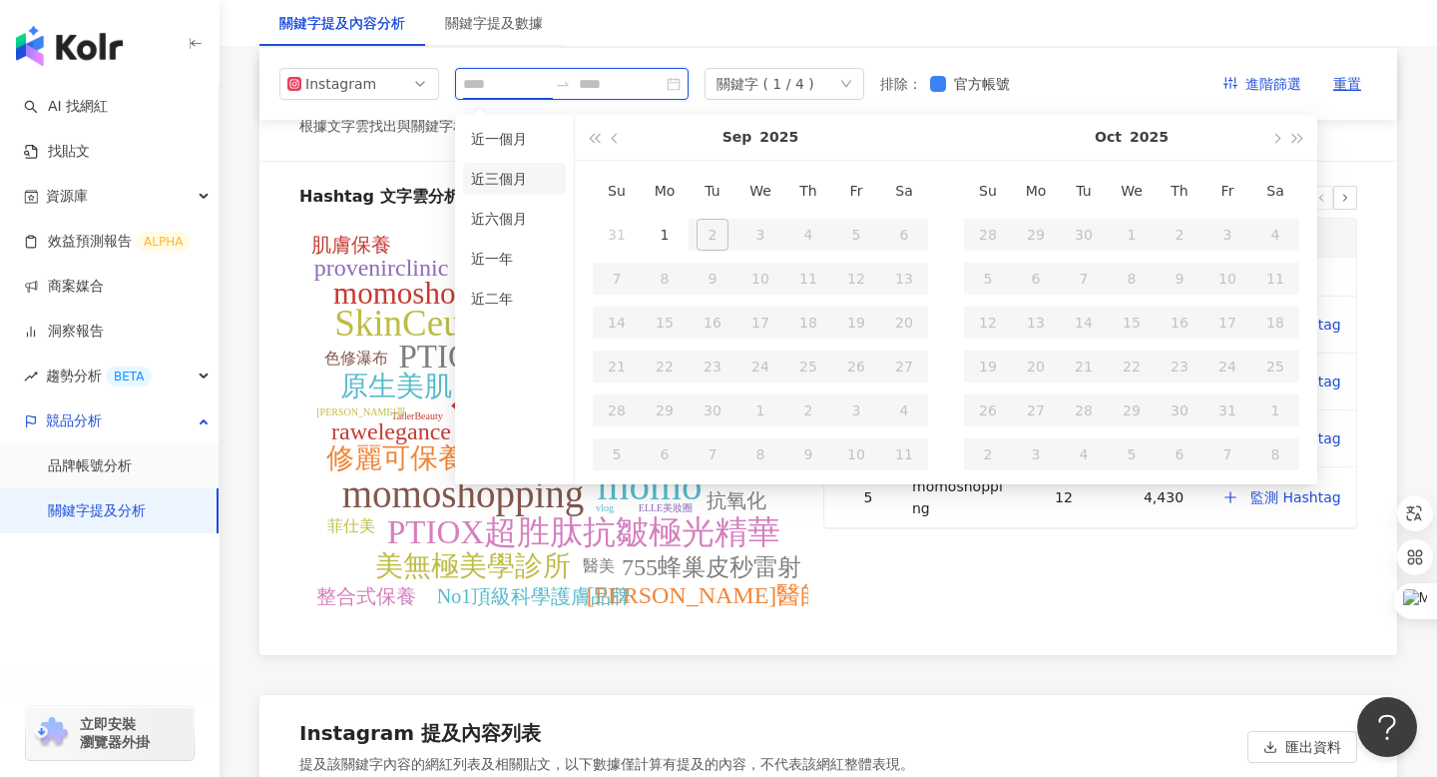
type input "**********"
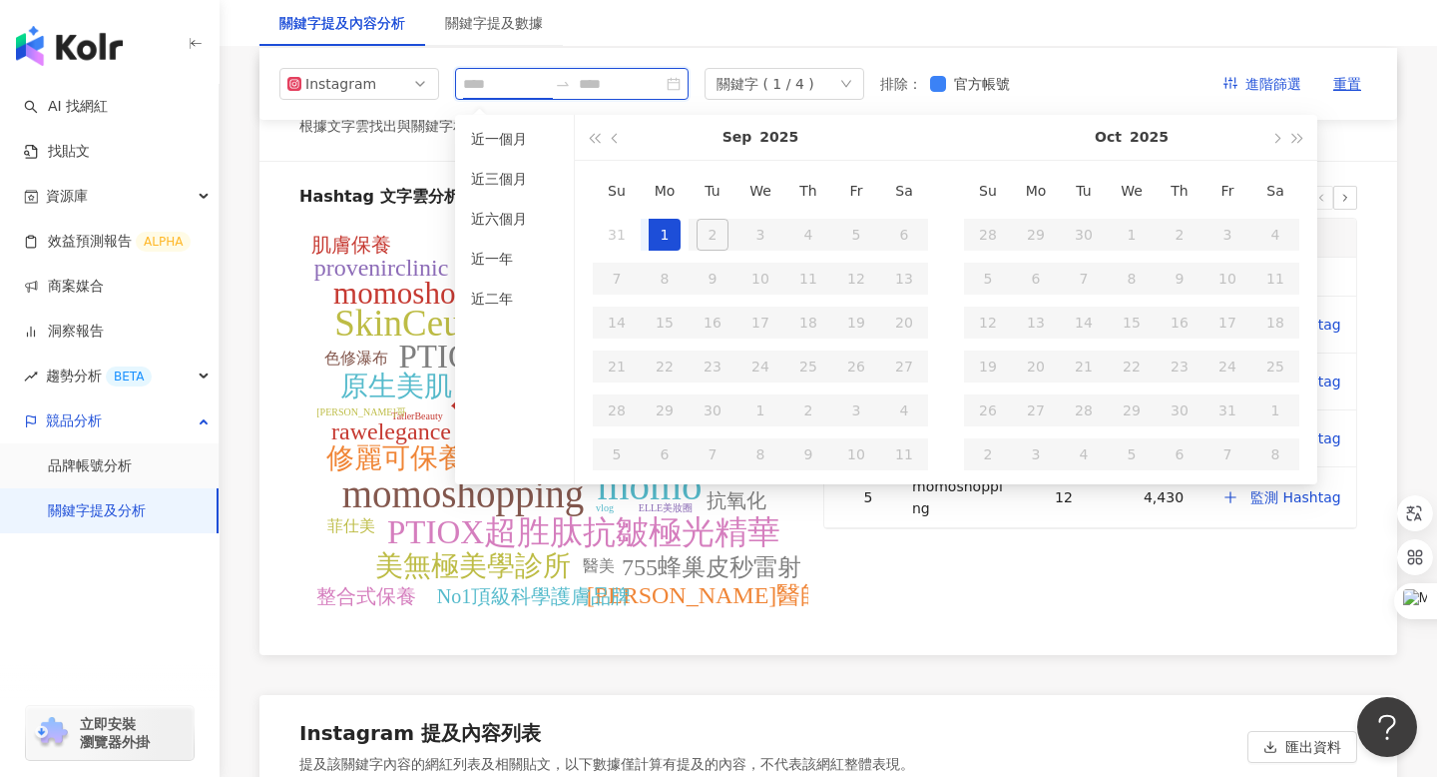
type input "**********"
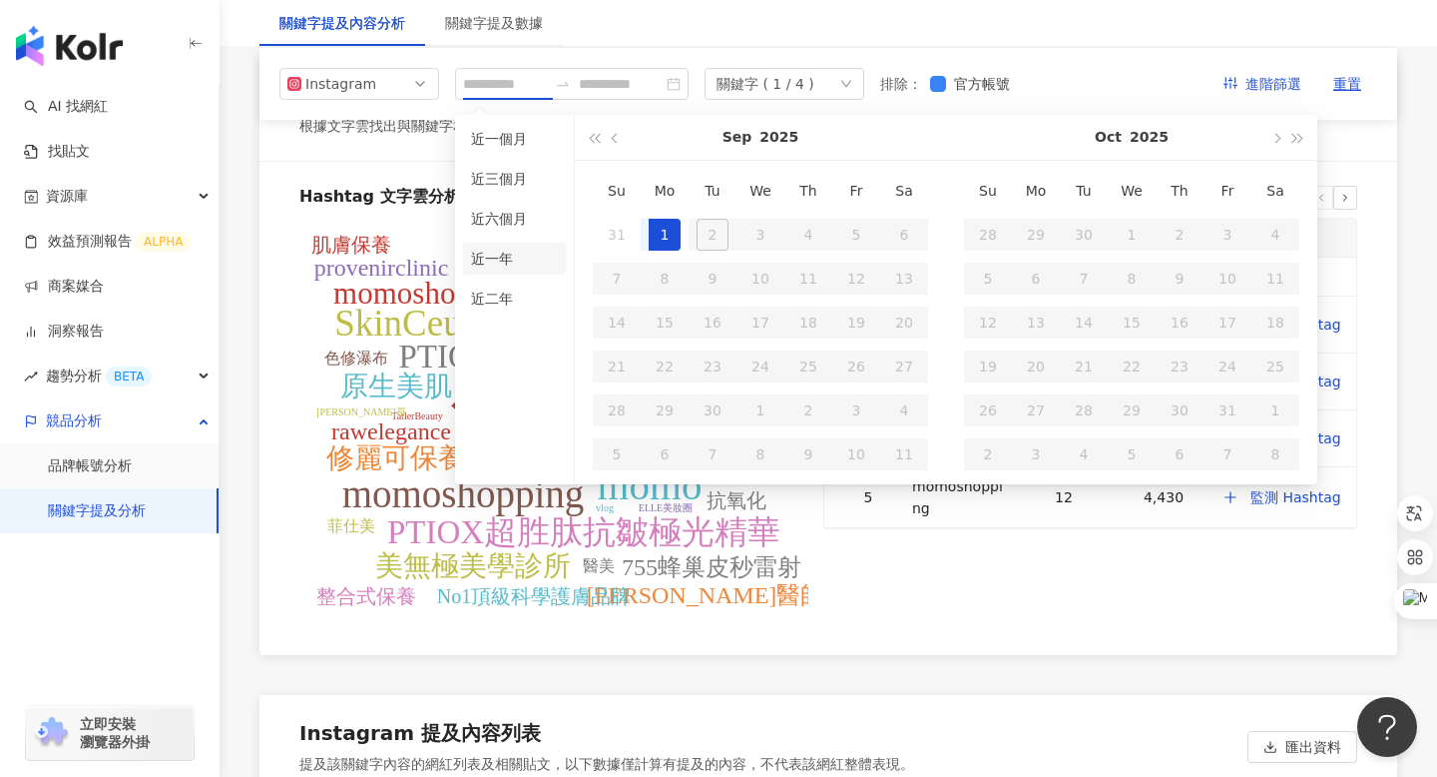
click at [495, 260] on li "近一年" at bounding box center [514, 259] width 103 height 32
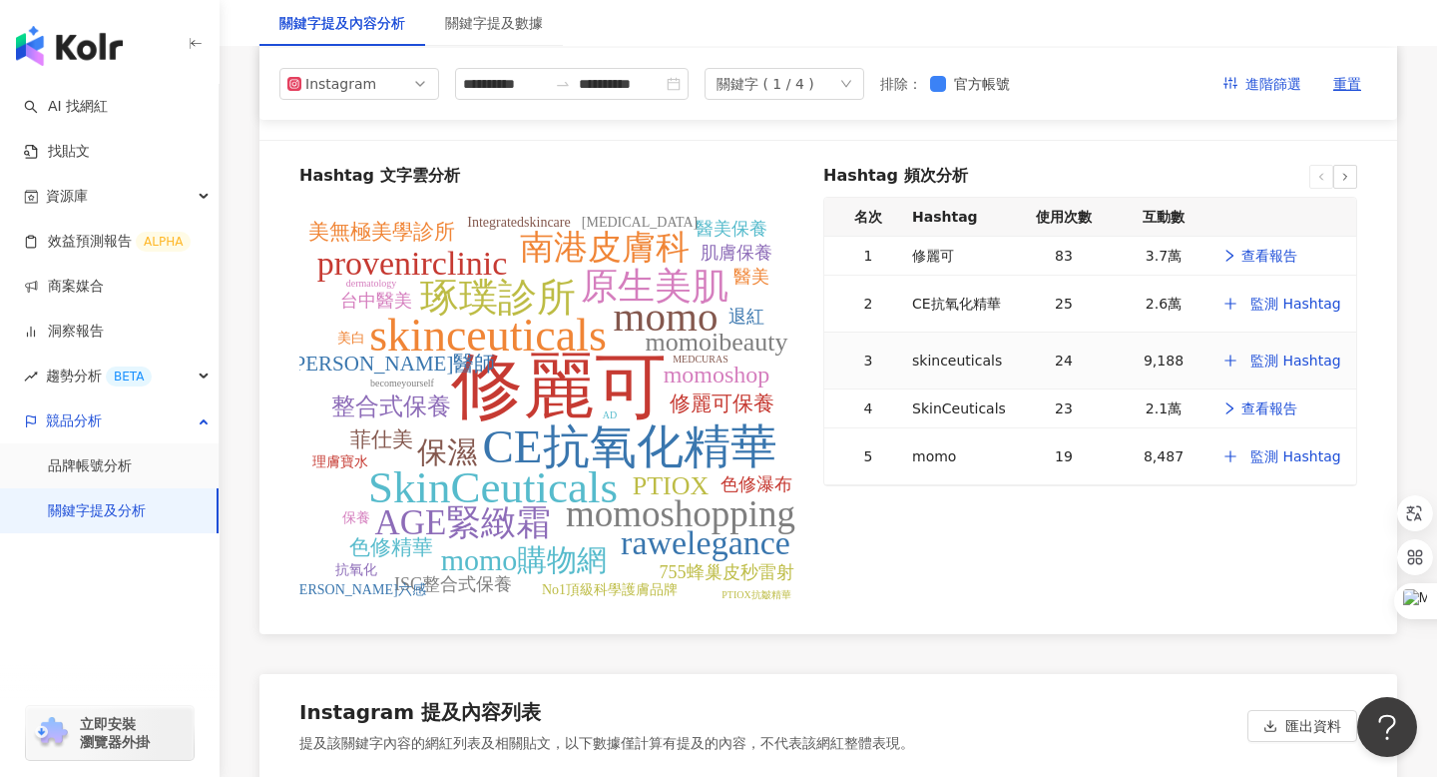
scroll to position [3827, 0]
